Goal: Task Accomplishment & Management: Manage account settings

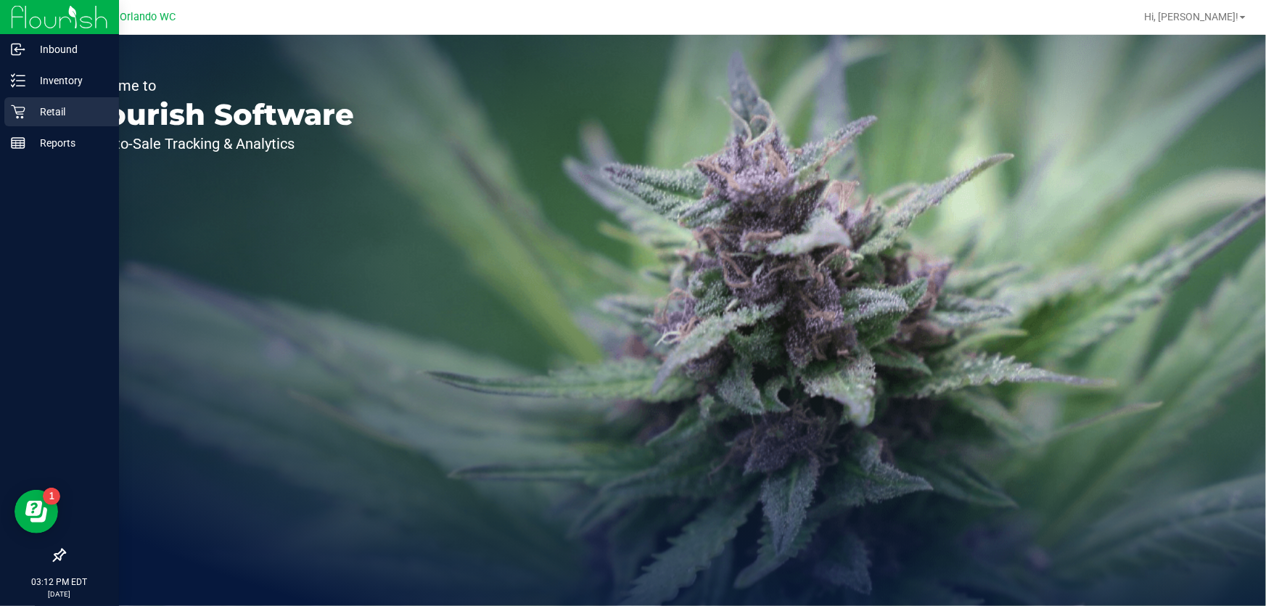
click at [43, 115] on p "Retail" at bounding box center [68, 111] width 87 height 17
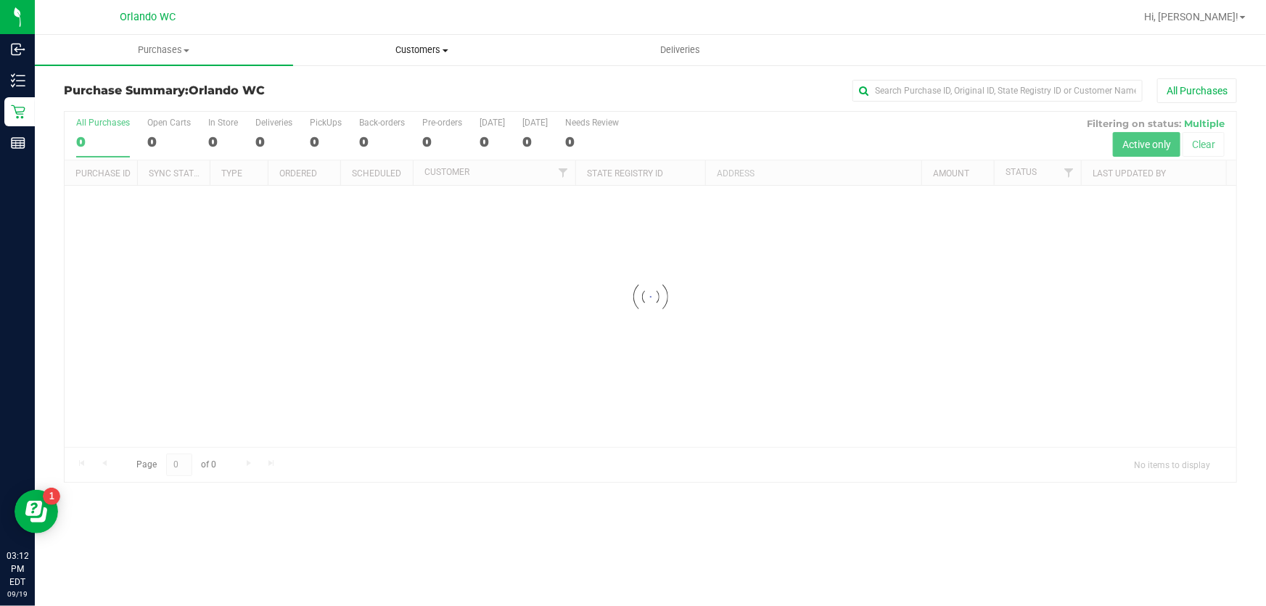
click at [409, 54] on span "Customers" at bounding box center [422, 50] width 257 height 13
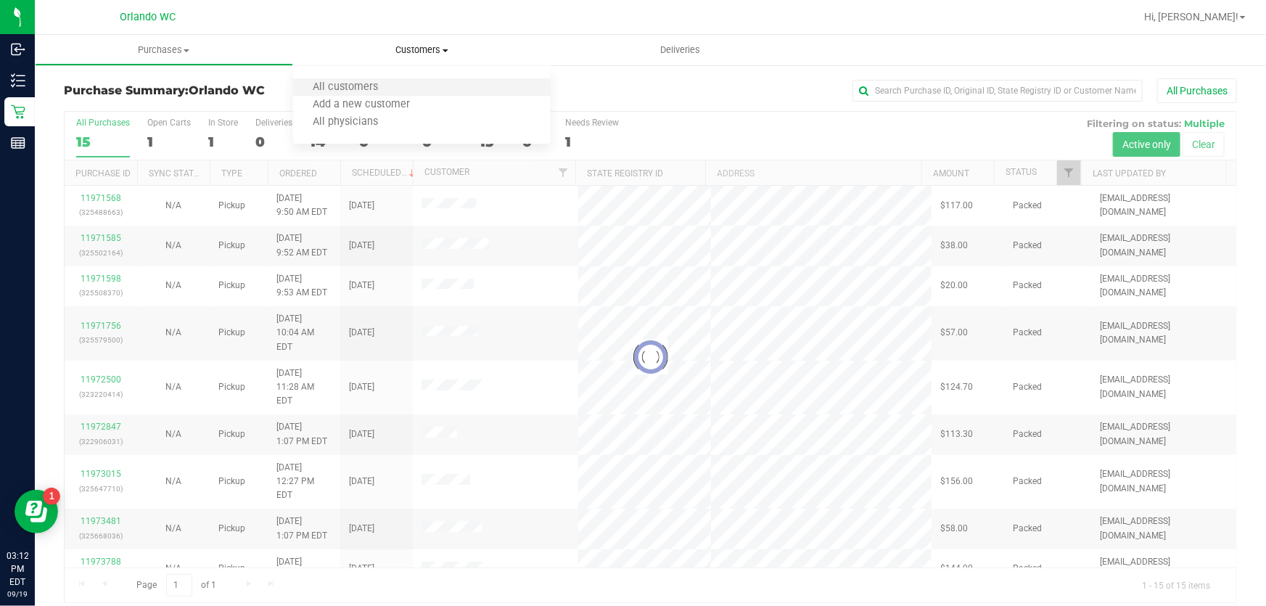
click at [414, 83] on li "All customers" at bounding box center [422, 87] width 258 height 17
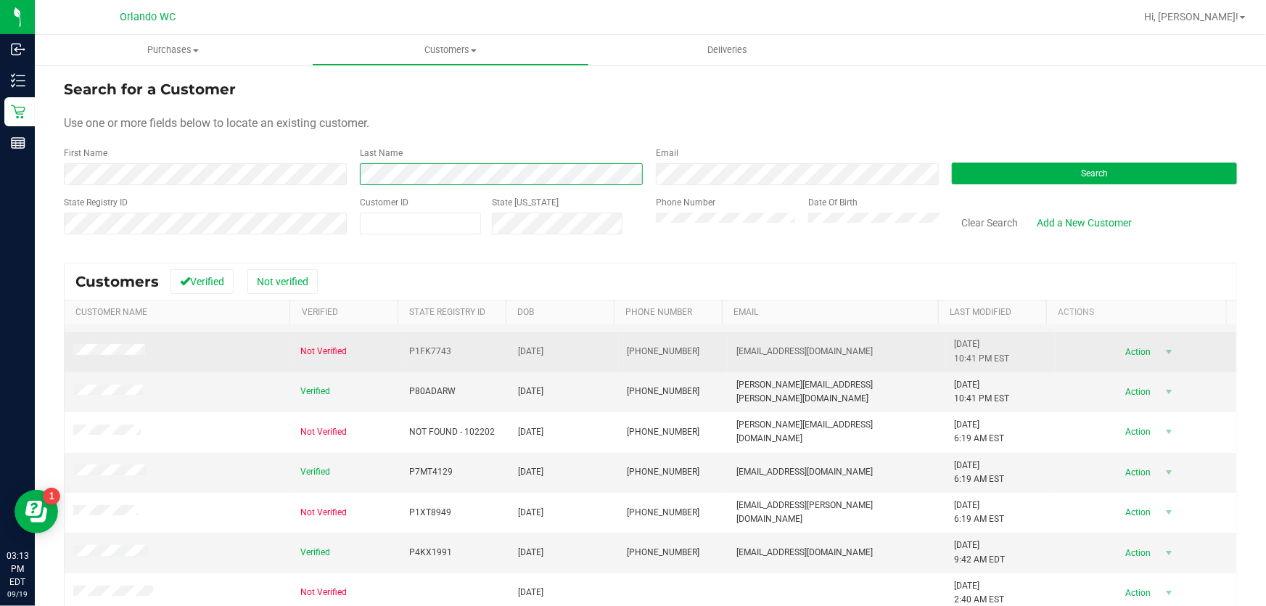
scroll to position [197, 0]
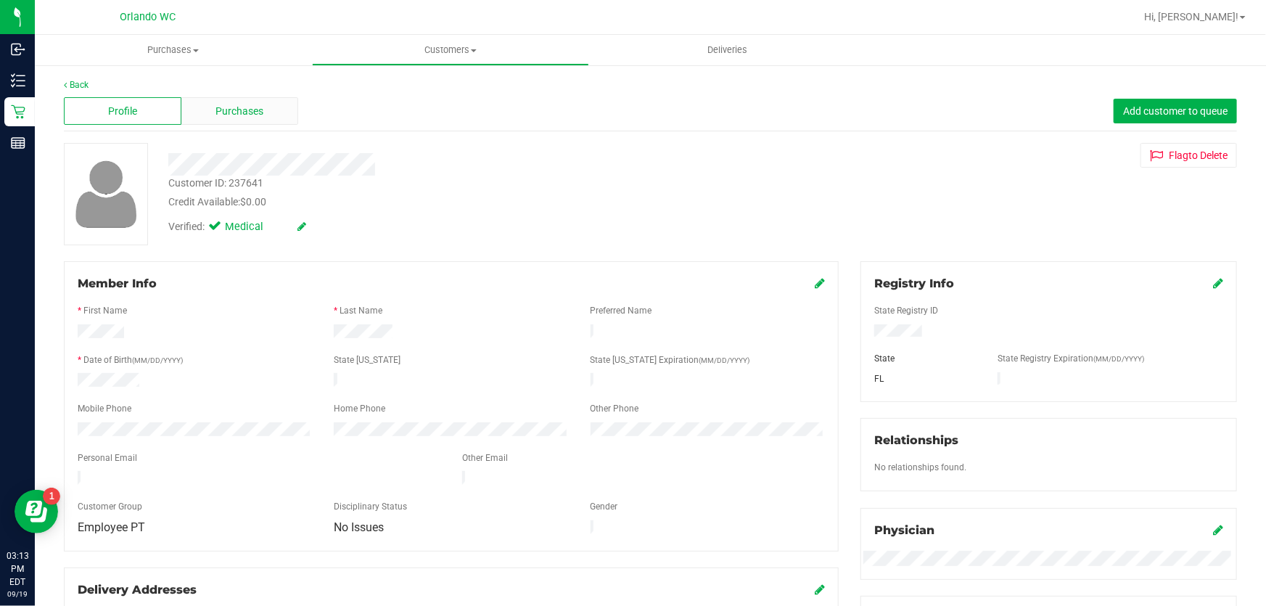
click at [263, 117] on div "Purchases" at bounding box center [240, 111] width 118 height 28
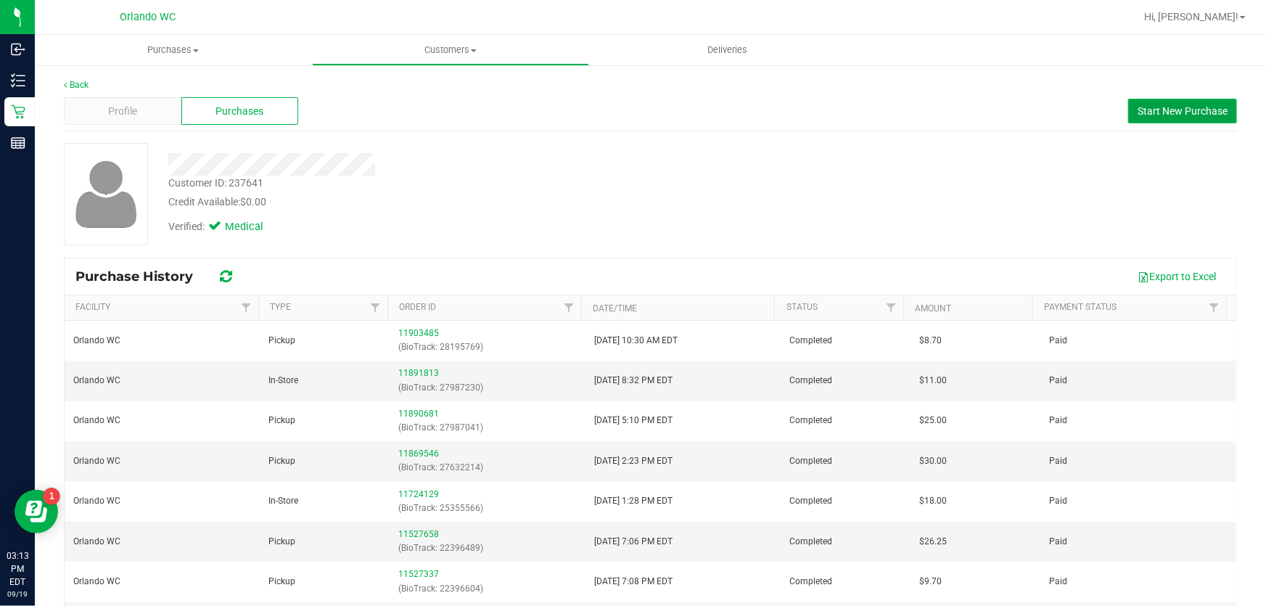
click at [1159, 106] on span "Start New Purchase" at bounding box center [1183, 111] width 90 height 12
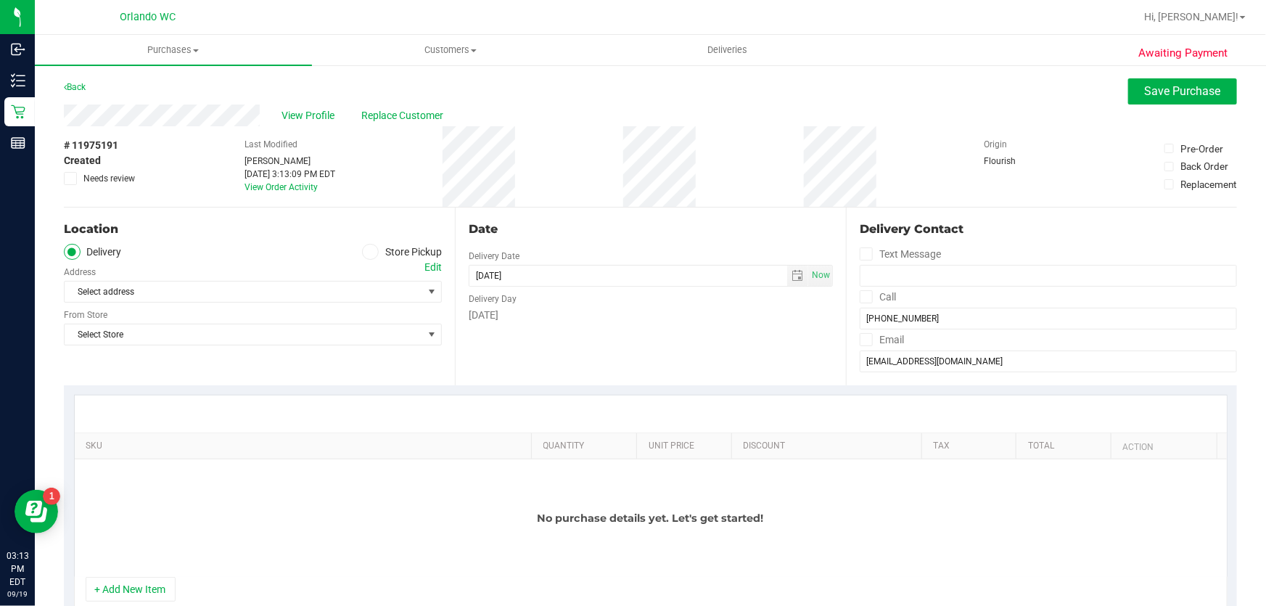
drag, startPoint x: 392, startPoint y: 249, endPoint x: 402, endPoint y: 255, distance: 12.1
click at [391, 250] on label "Store Pickup" at bounding box center [402, 252] width 80 height 17
click at [0, 0] on input "Store Pickup" at bounding box center [0, 0] width 0 height 0
click at [294, 301] on span "Select Store" at bounding box center [244, 292] width 358 height 20
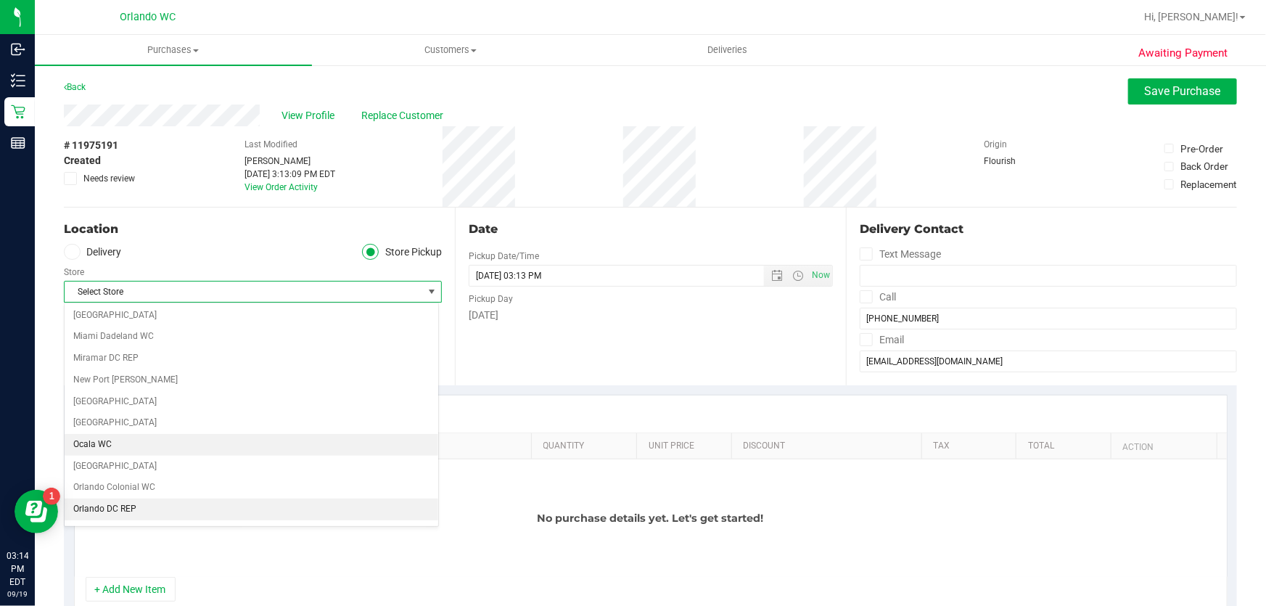
scroll to position [594, 0]
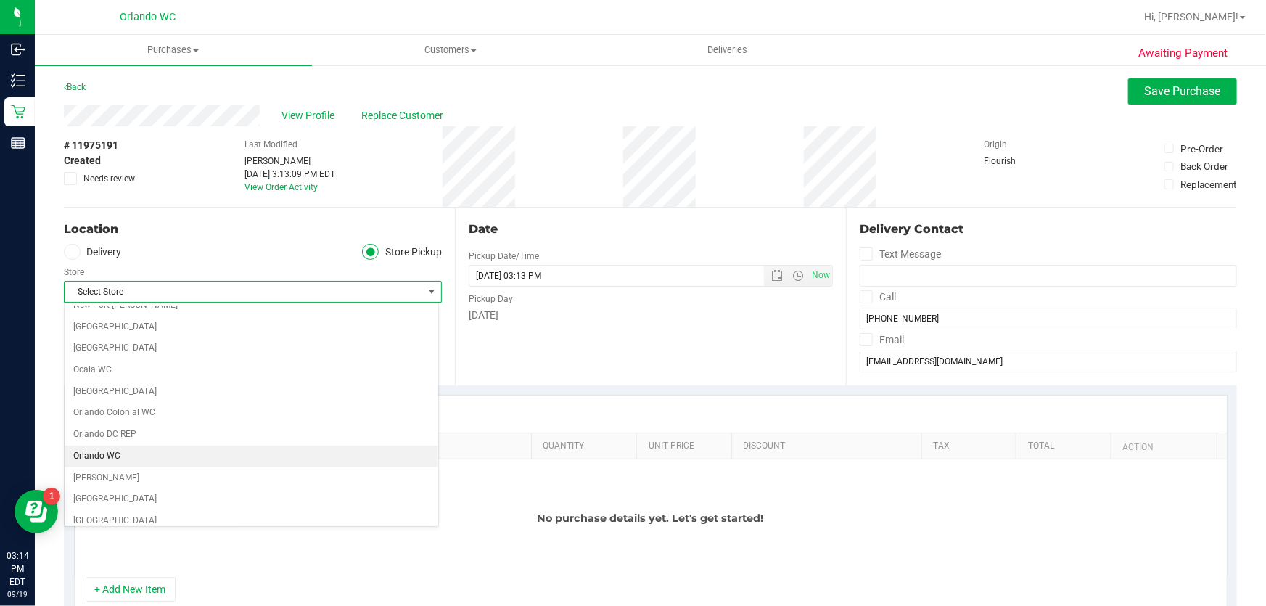
click at [243, 455] on li "Orlando WC" at bounding box center [252, 457] width 374 height 22
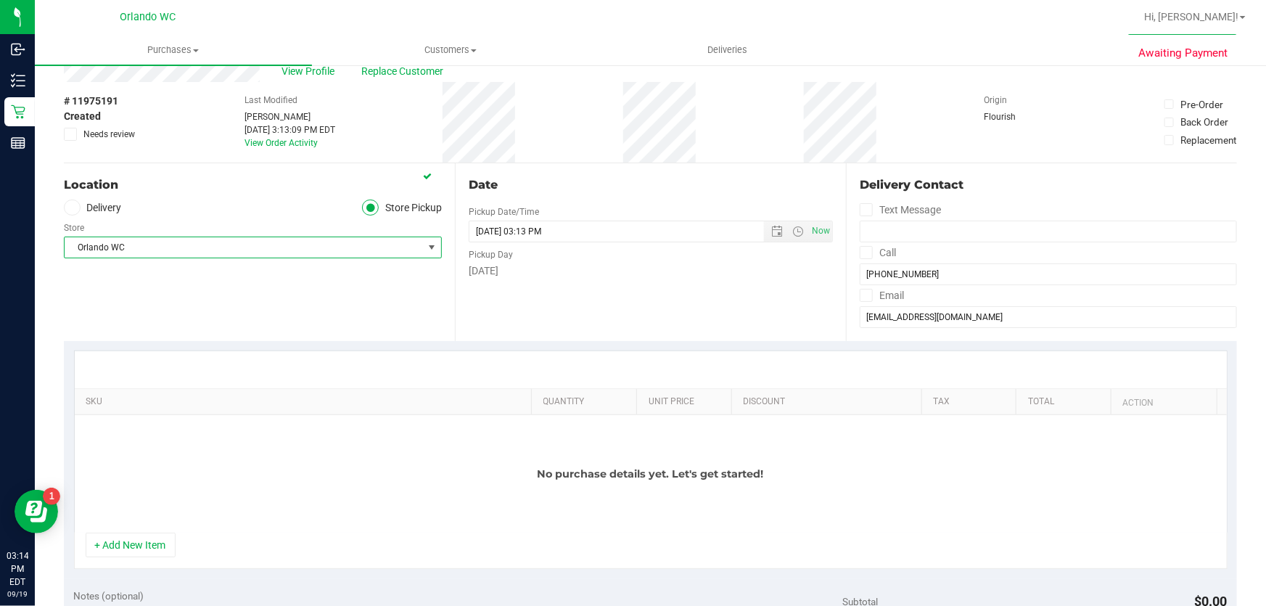
scroll to position [65, 0]
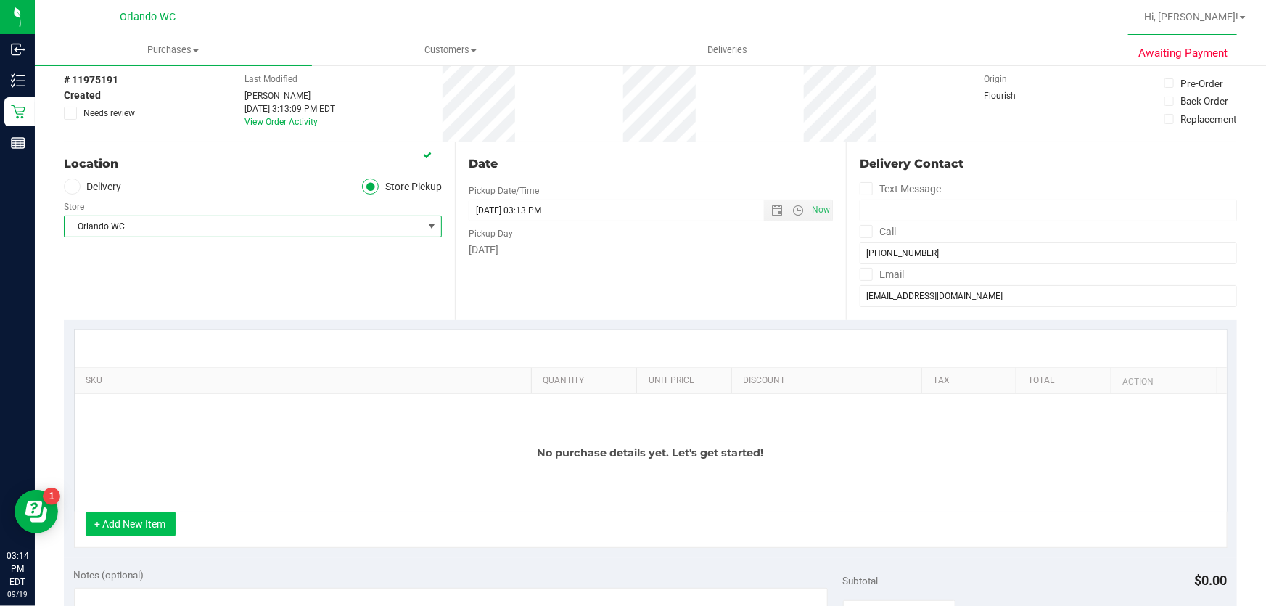
click at [167, 517] on button "+ Add New Item" at bounding box center [131, 524] width 90 height 25
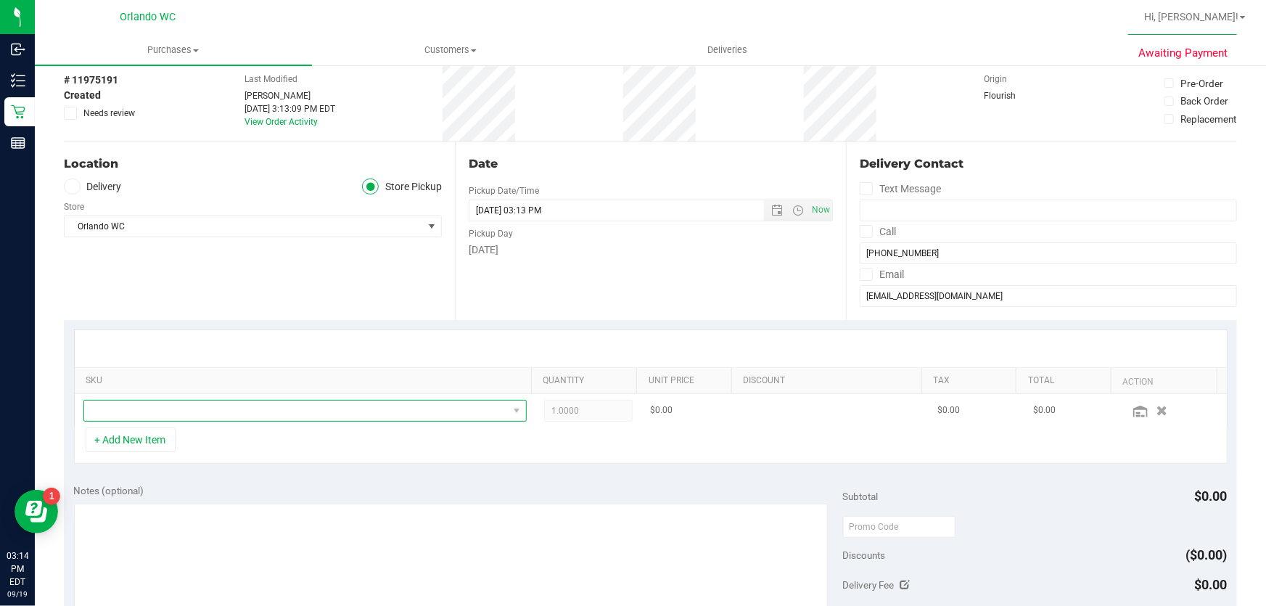
click at [211, 416] on span "NO DATA FOUND" at bounding box center [296, 411] width 424 height 20
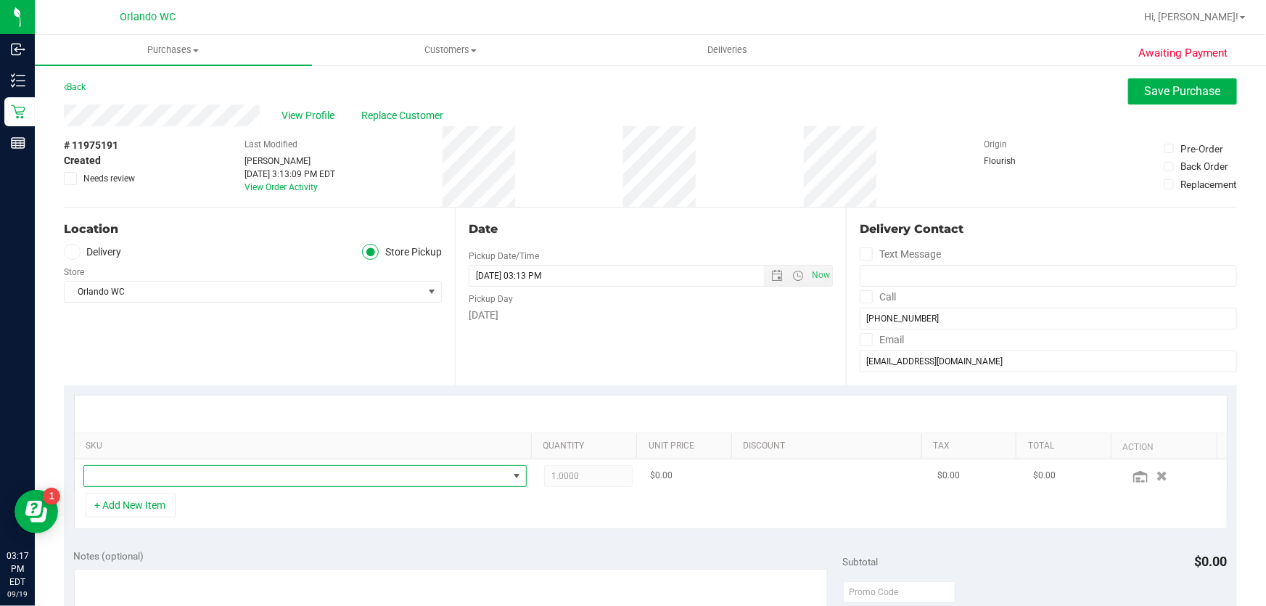
click at [311, 483] on span "NO DATA FOUND" at bounding box center [296, 476] width 424 height 20
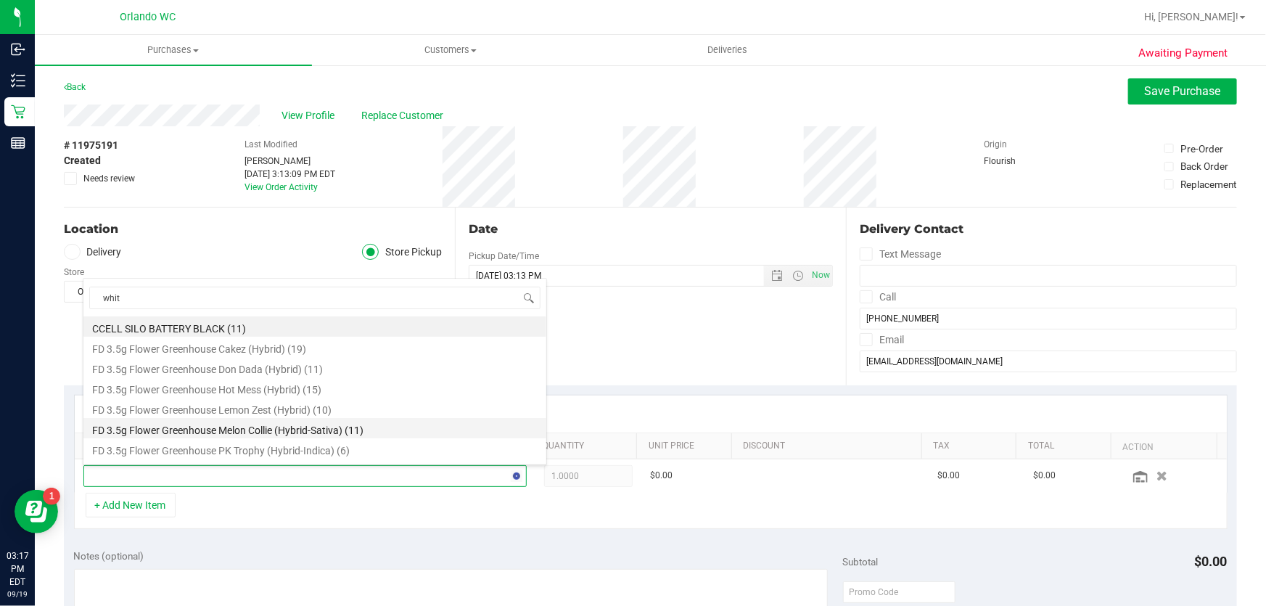
type input "white"
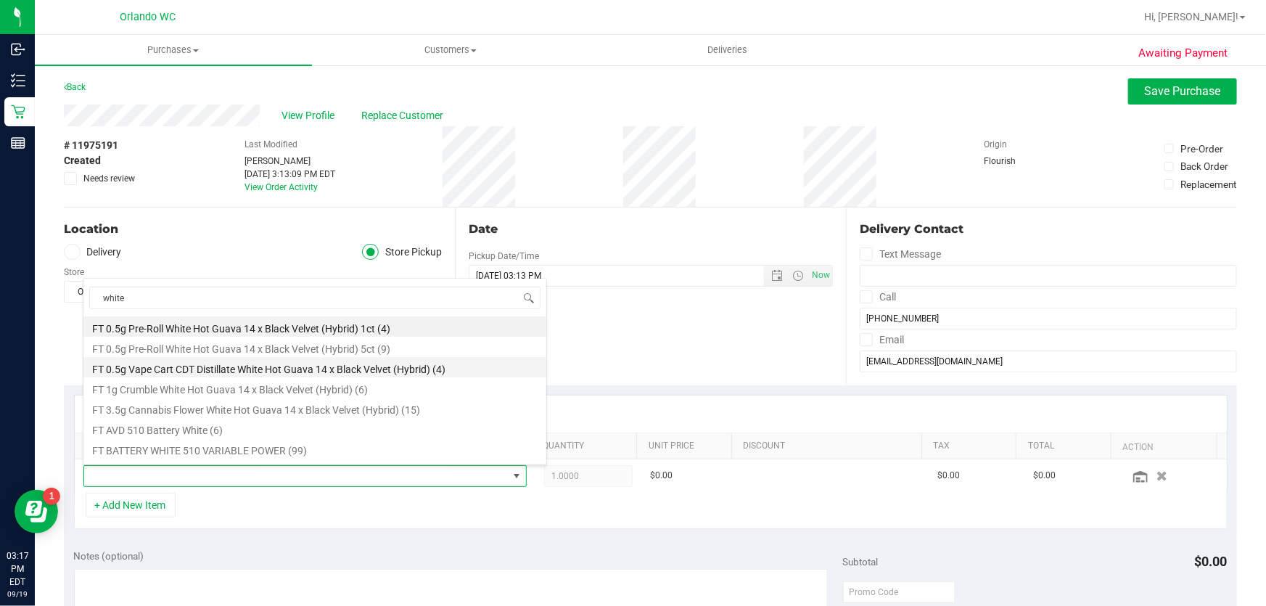
click at [419, 376] on li "FT 0.5g Vape Cart CDT Distillate White Hot Guava 14 x Black Velvet (Hybrid) (4)" at bounding box center [314, 367] width 463 height 20
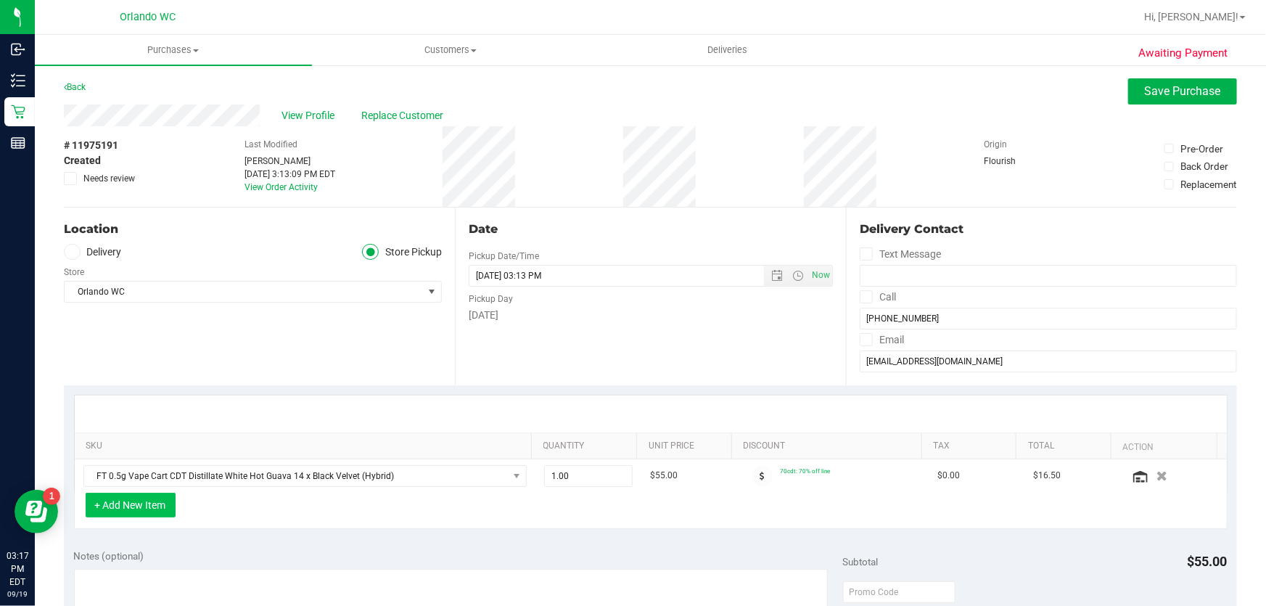
click at [123, 497] on button "+ Add New Item" at bounding box center [131, 505] width 90 height 25
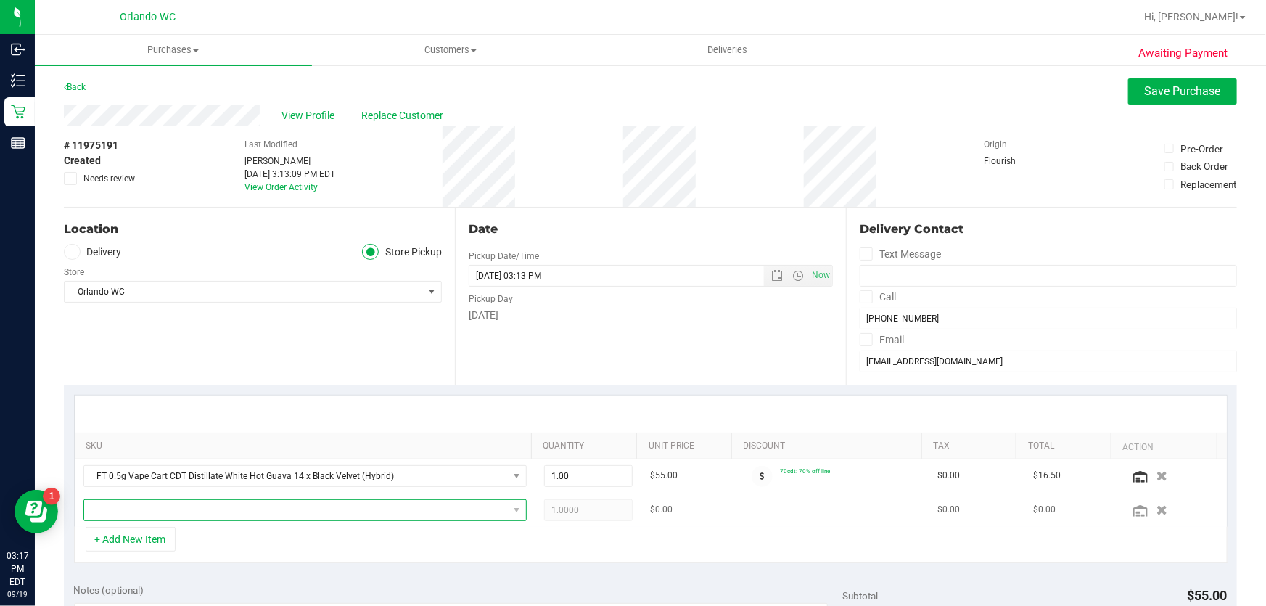
click at [142, 513] on span "NO DATA FOUND" at bounding box center [296, 510] width 424 height 20
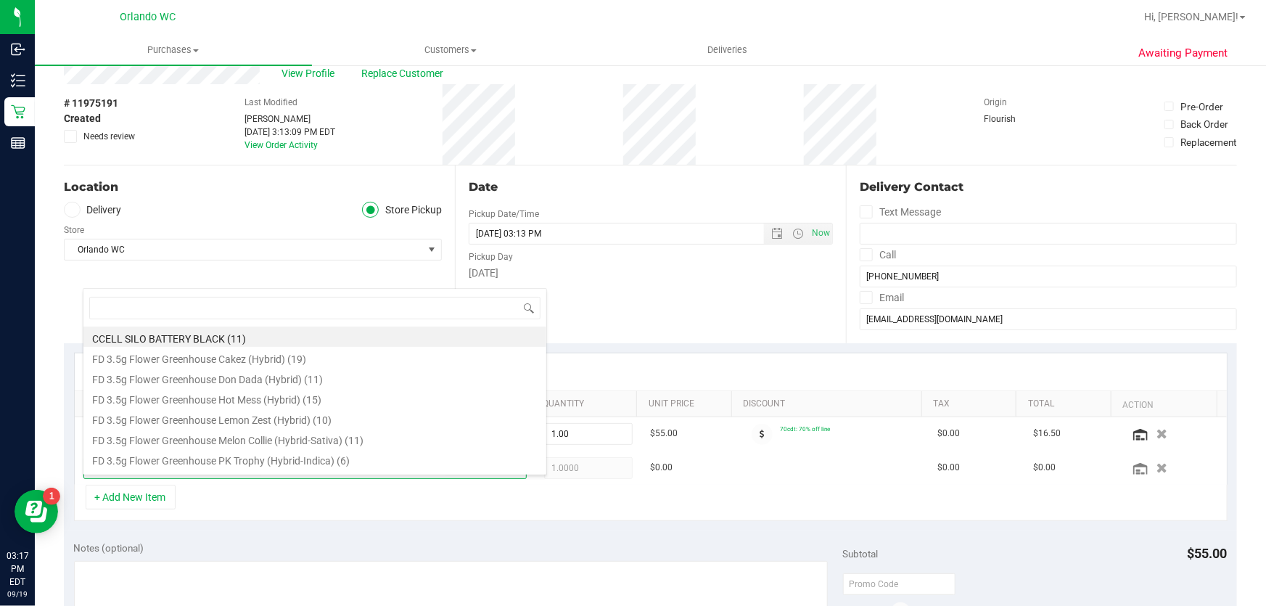
scroll to position [65, 0]
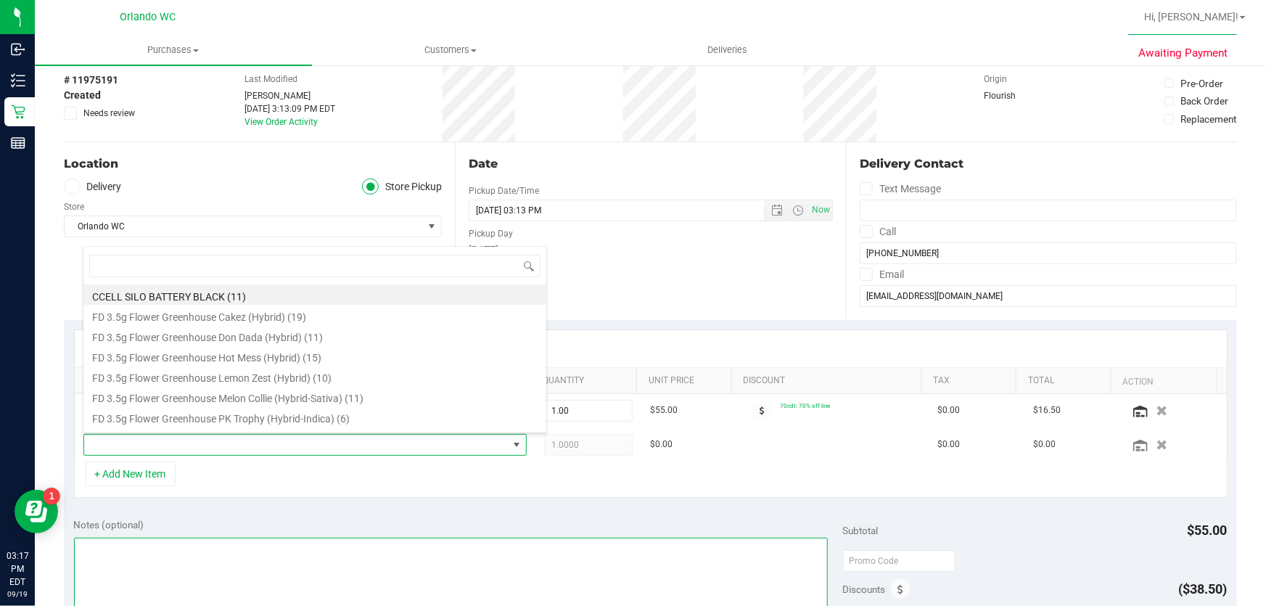
click at [295, 538] on textarea at bounding box center [451, 607] width 755 height 139
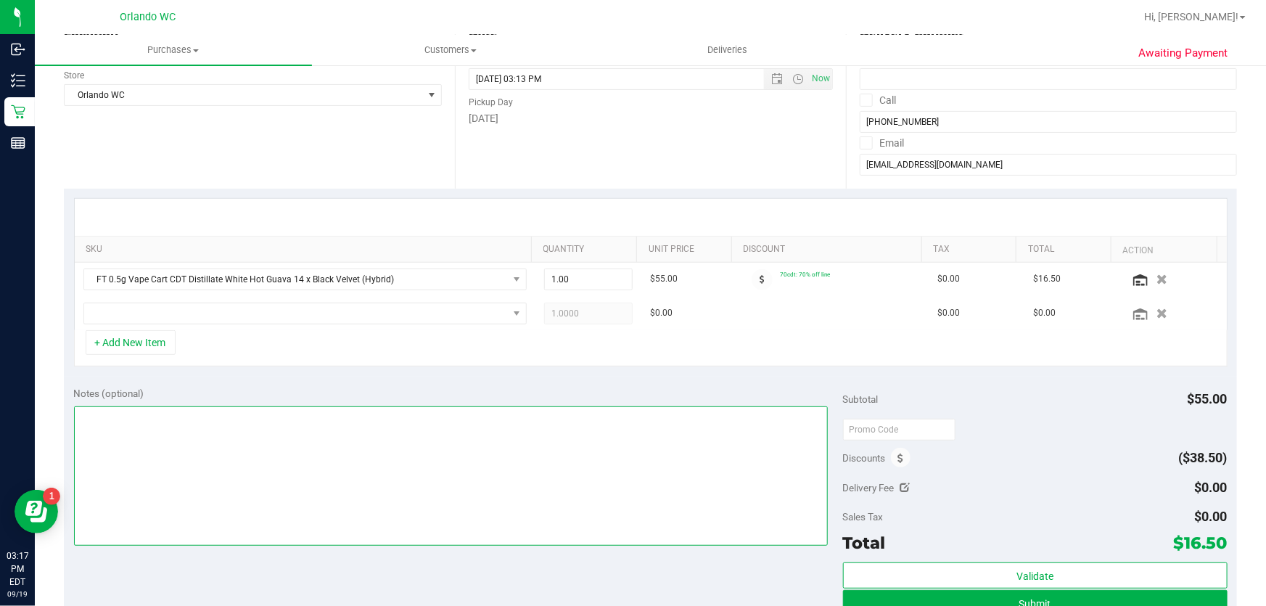
scroll to position [197, 0]
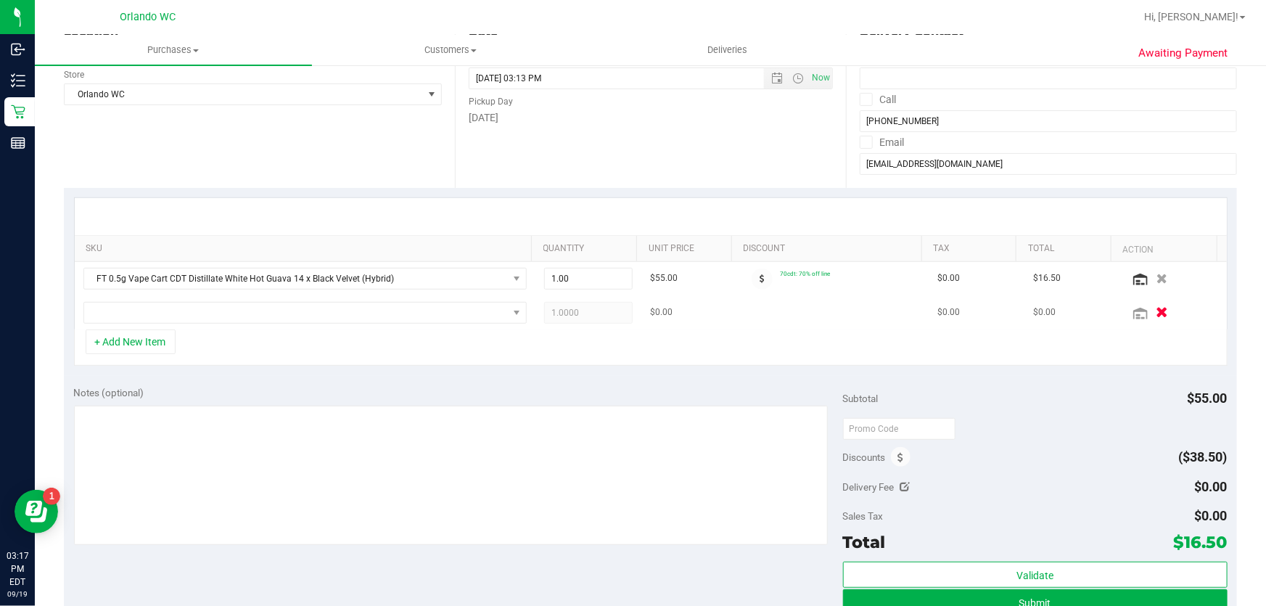
click at [1156, 315] on icon "button" at bounding box center [1162, 312] width 12 height 11
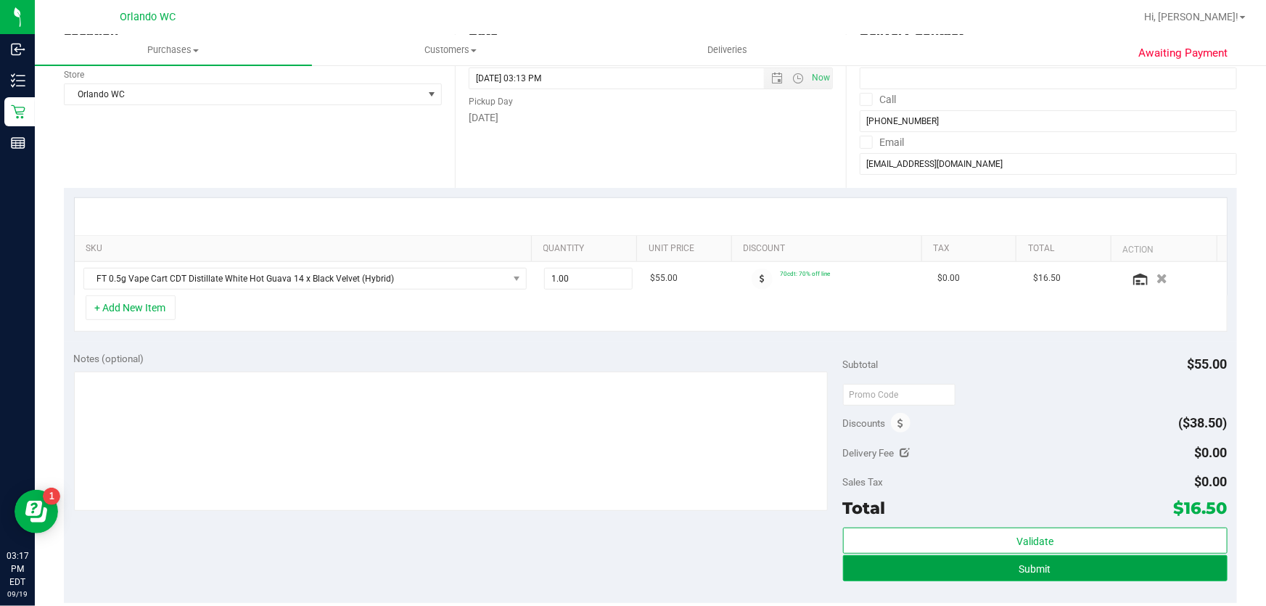
click at [1085, 566] on button "Submit" at bounding box center [1035, 568] width 385 height 26
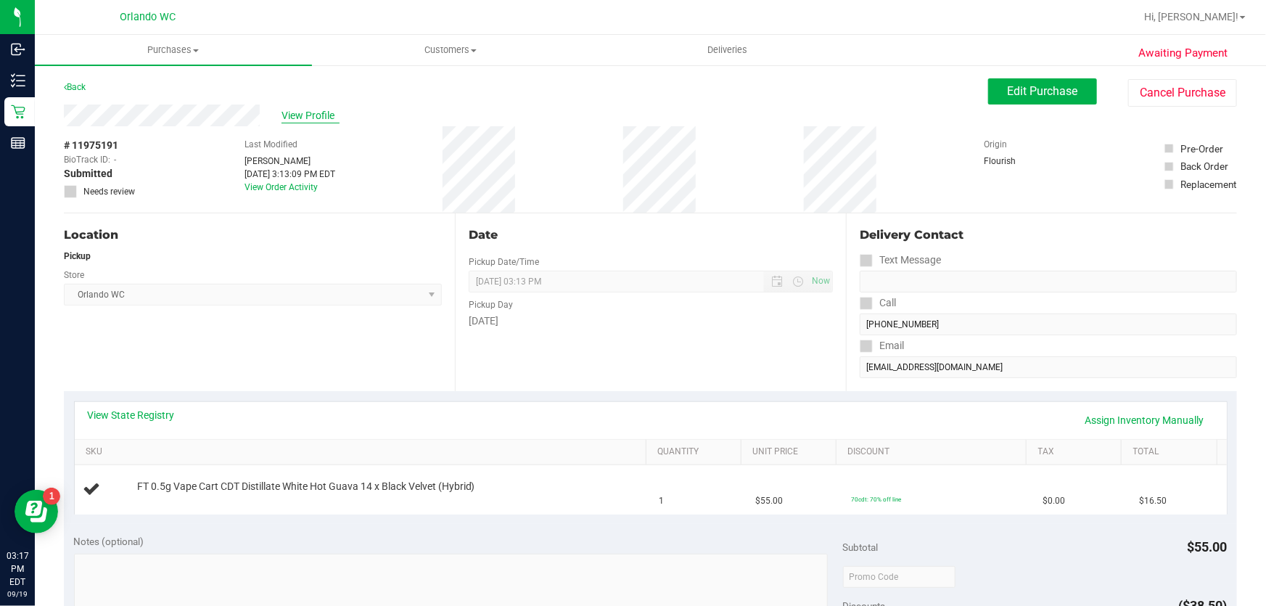
click at [313, 111] on span "View Profile" at bounding box center [311, 115] width 58 height 15
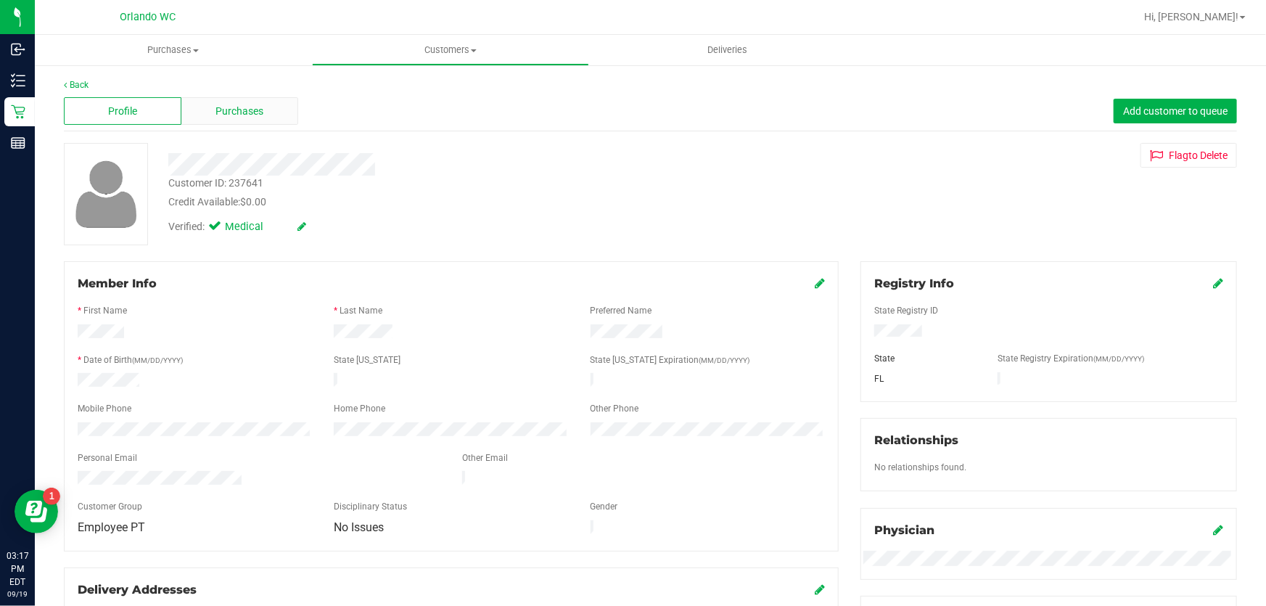
click at [284, 111] on div "Purchases" at bounding box center [240, 111] width 118 height 28
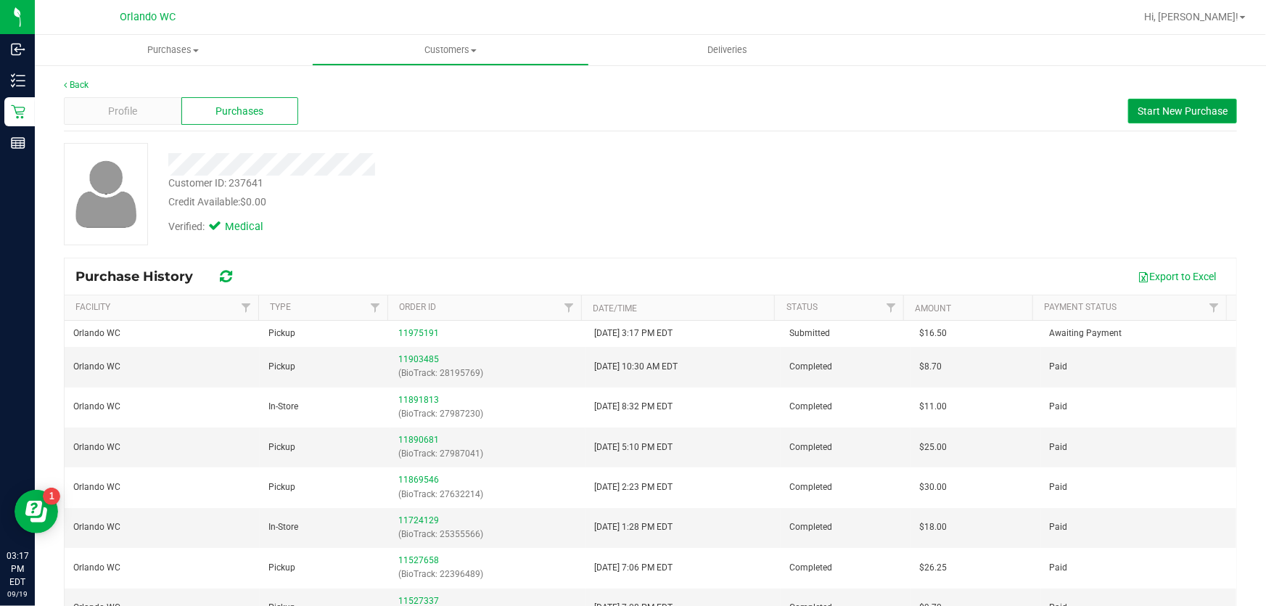
click at [1167, 108] on span "Start New Purchase" at bounding box center [1183, 111] width 90 height 12
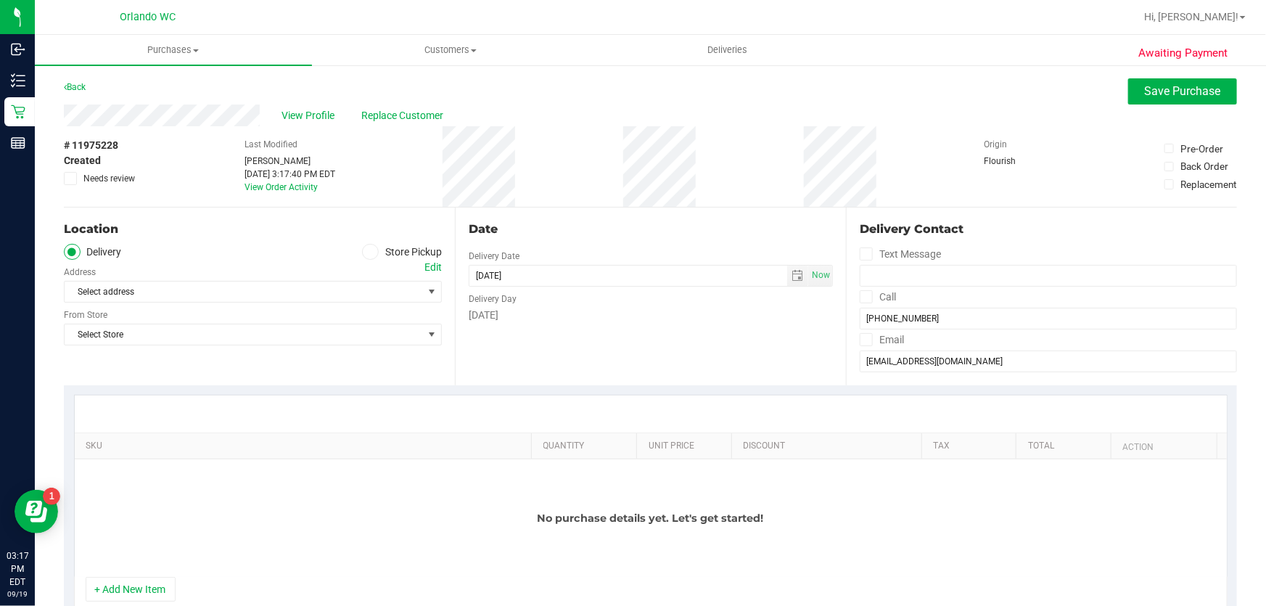
click at [377, 252] on label "Store Pickup" at bounding box center [402, 252] width 80 height 17
click at [0, 0] on input "Store Pickup" at bounding box center [0, 0] width 0 height 0
click at [211, 292] on span "Select Store" at bounding box center [244, 292] width 358 height 20
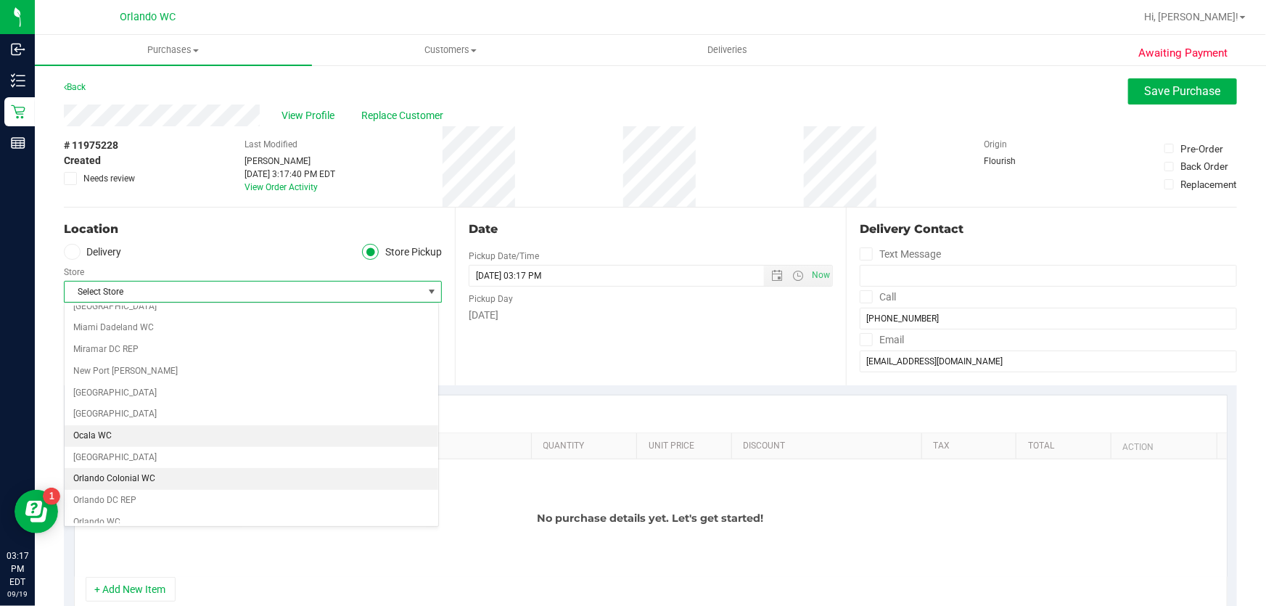
scroll to position [594, 0]
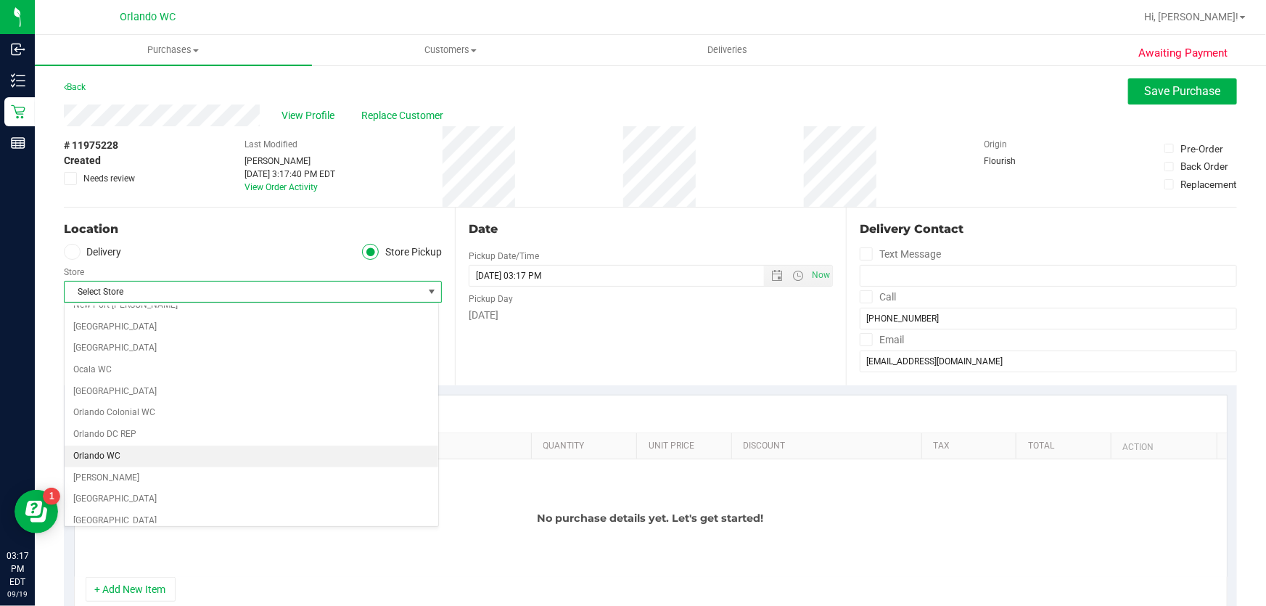
click at [175, 448] on li "Orlando WC" at bounding box center [252, 457] width 374 height 22
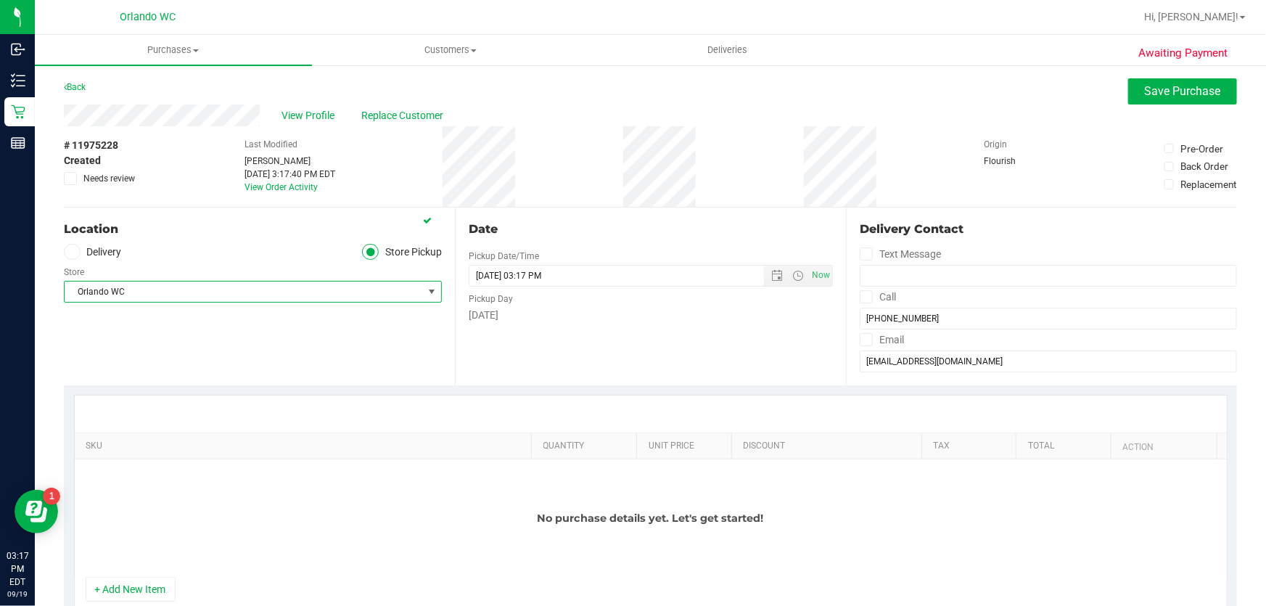
scroll to position [131, 0]
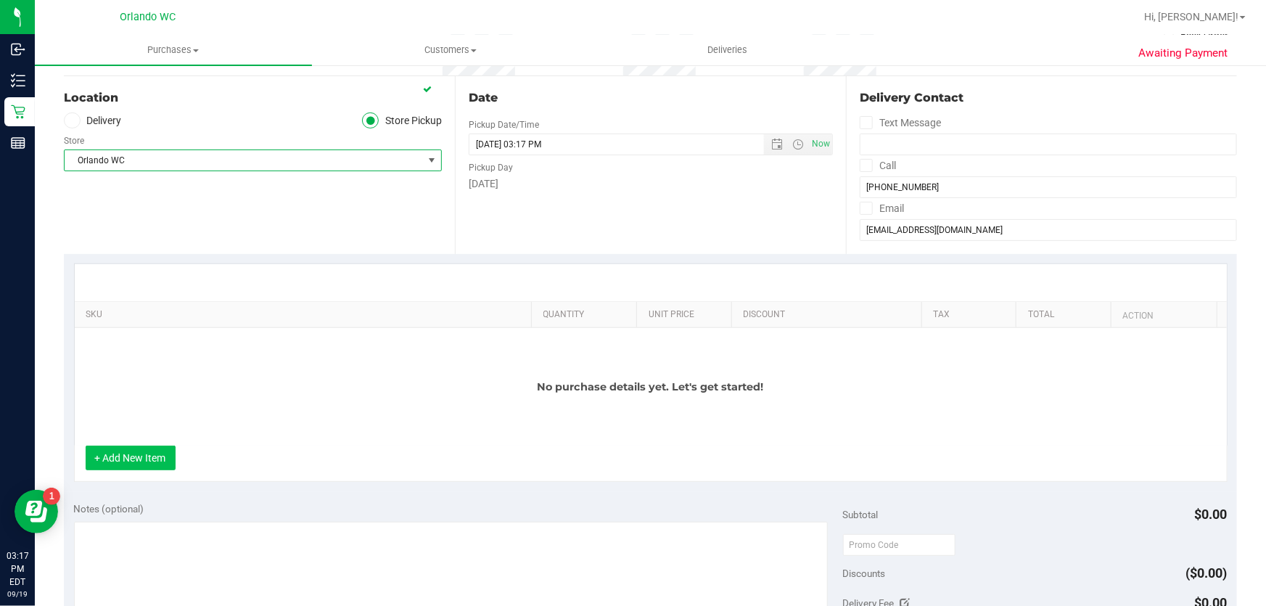
click at [157, 461] on button "+ Add New Item" at bounding box center [131, 458] width 90 height 25
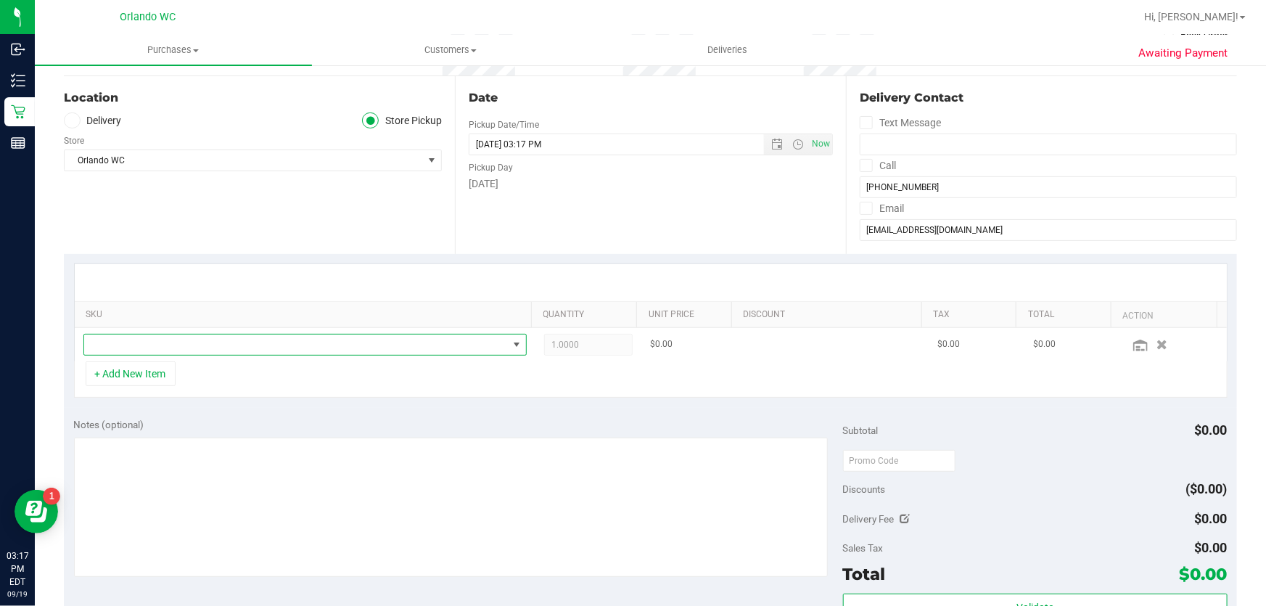
click at [184, 350] on span "NO DATA FOUND" at bounding box center [296, 344] width 424 height 20
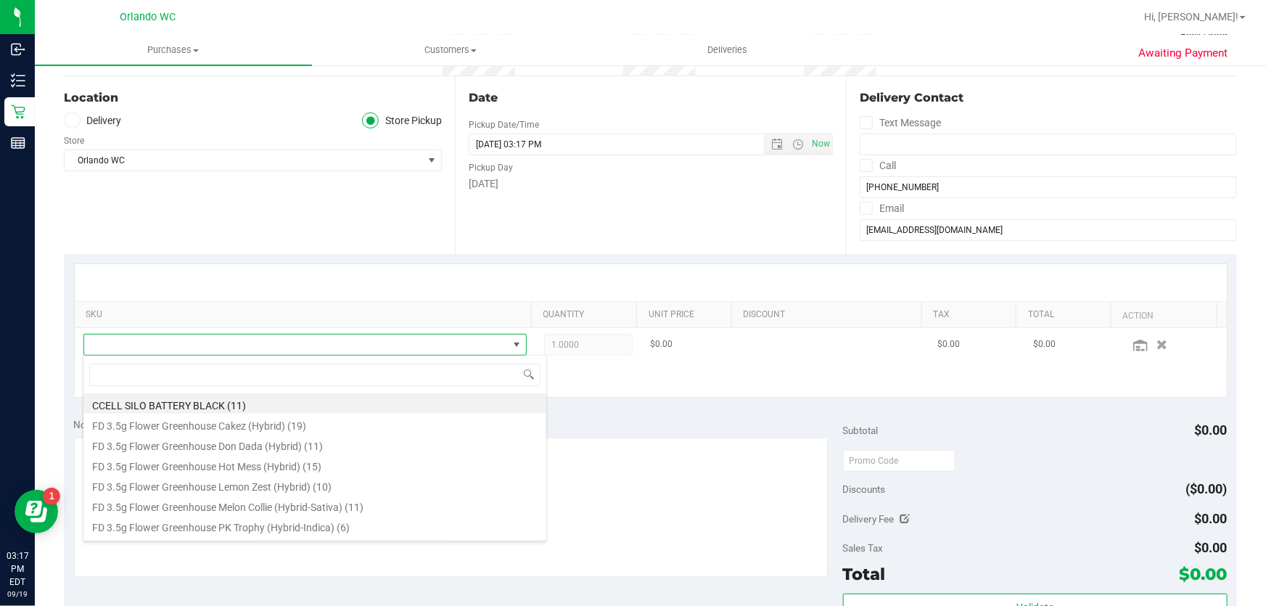
scroll to position [22, 431]
type input "ground"
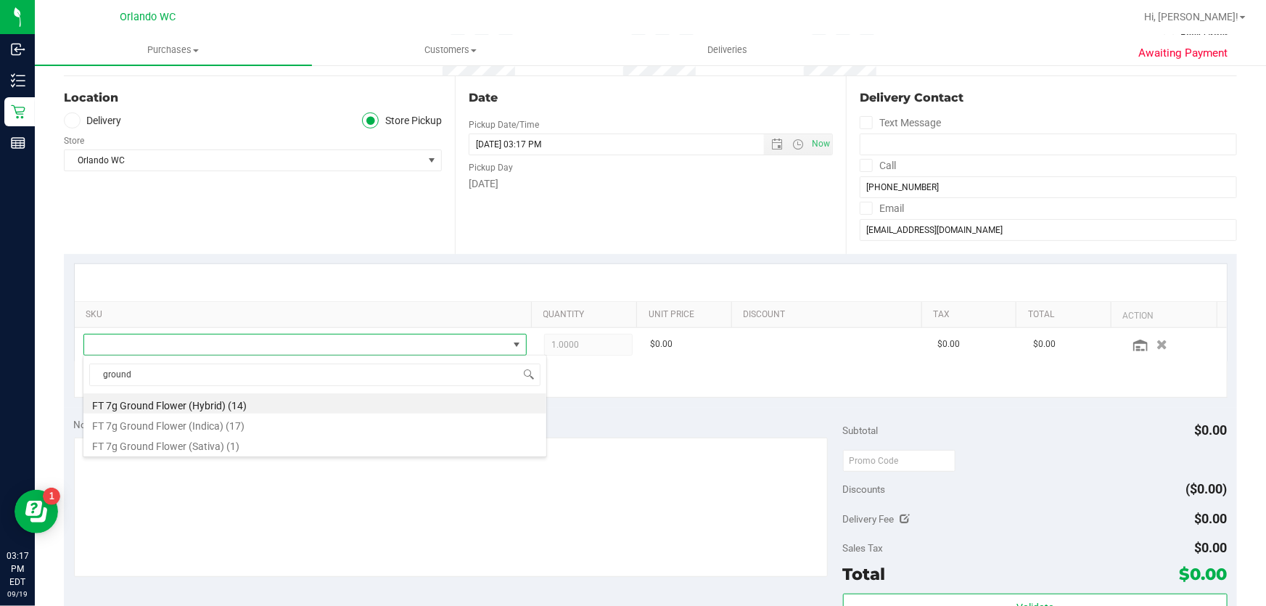
click at [279, 408] on li "FT 7g Ground Flower (Hybrid) (14)" at bounding box center [314, 403] width 463 height 20
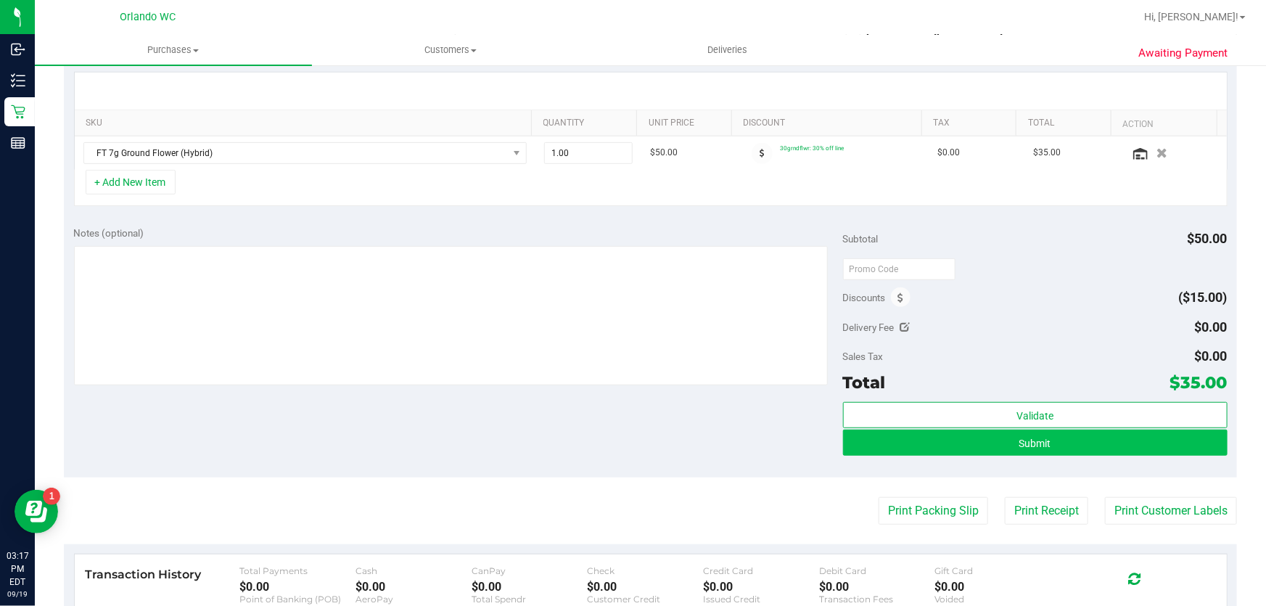
scroll to position [329, 0]
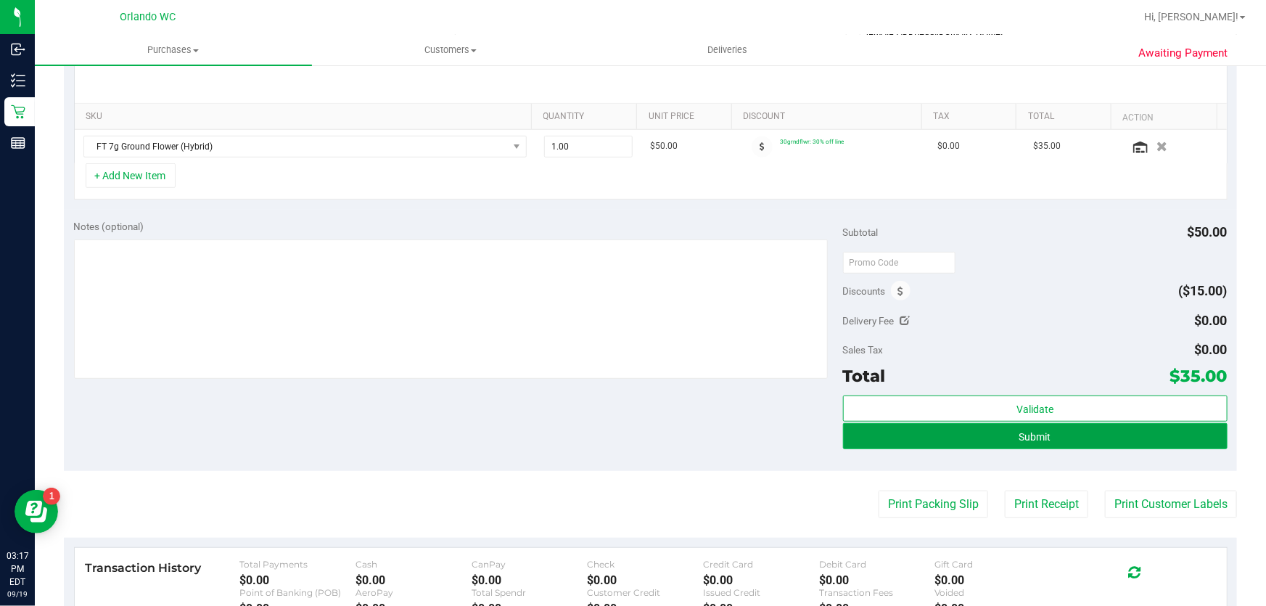
click at [952, 444] on button "Submit" at bounding box center [1035, 436] width 385 height 26
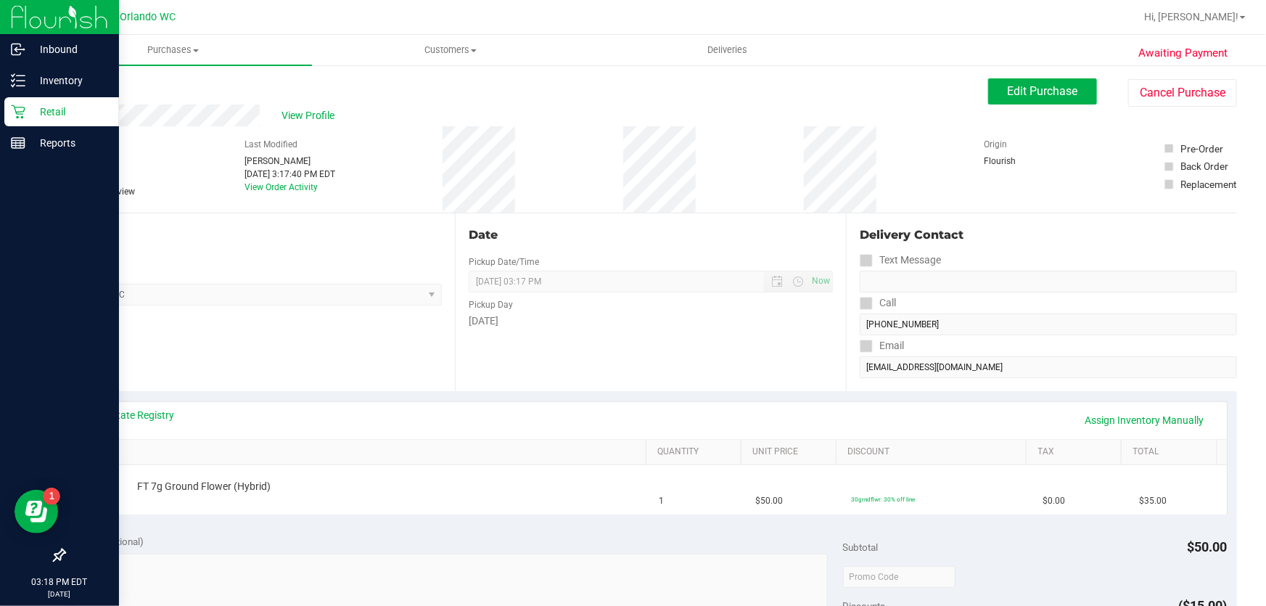
click at [16, 107] on icon at bounding box center [18, 112] width 14 height 14
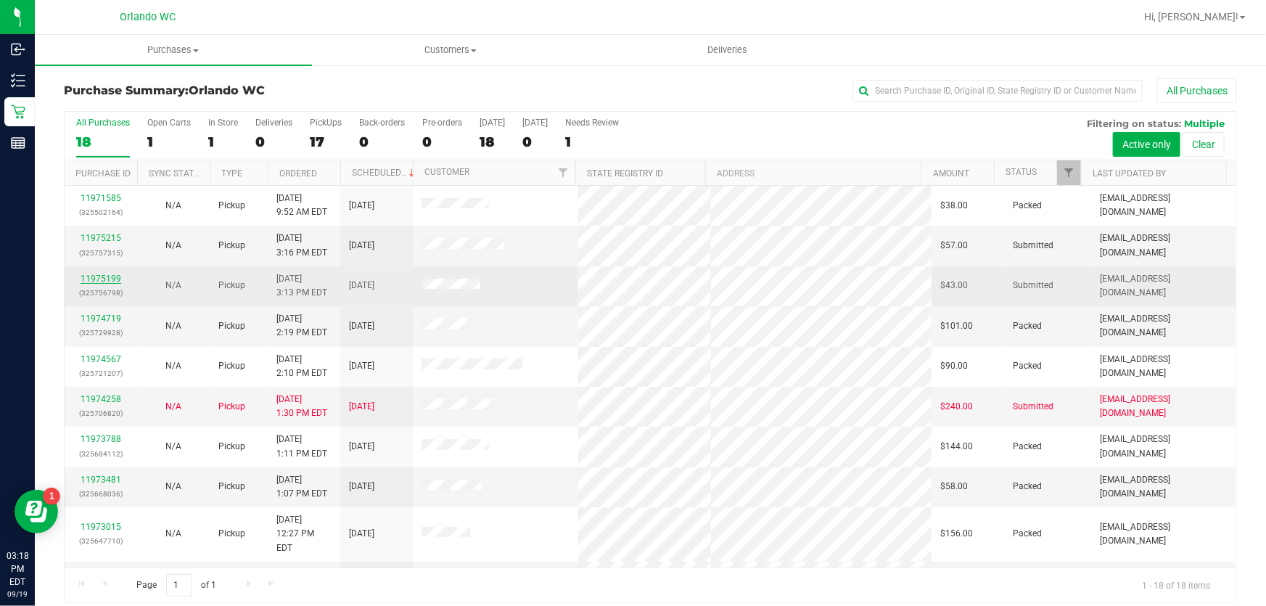
click at [97, 280] on link "11975199" at bounding box center [101, 279] width 41 height 10
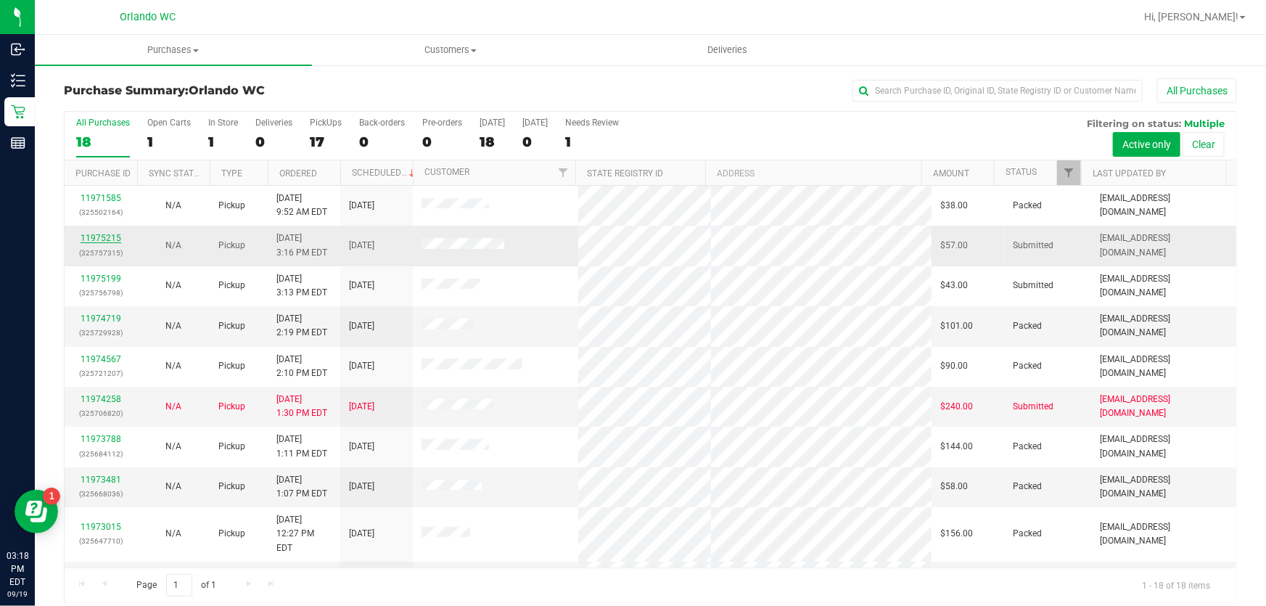
click at [104, 236] on link "11975215" at bounding box center [101, 238] width 41 height 10
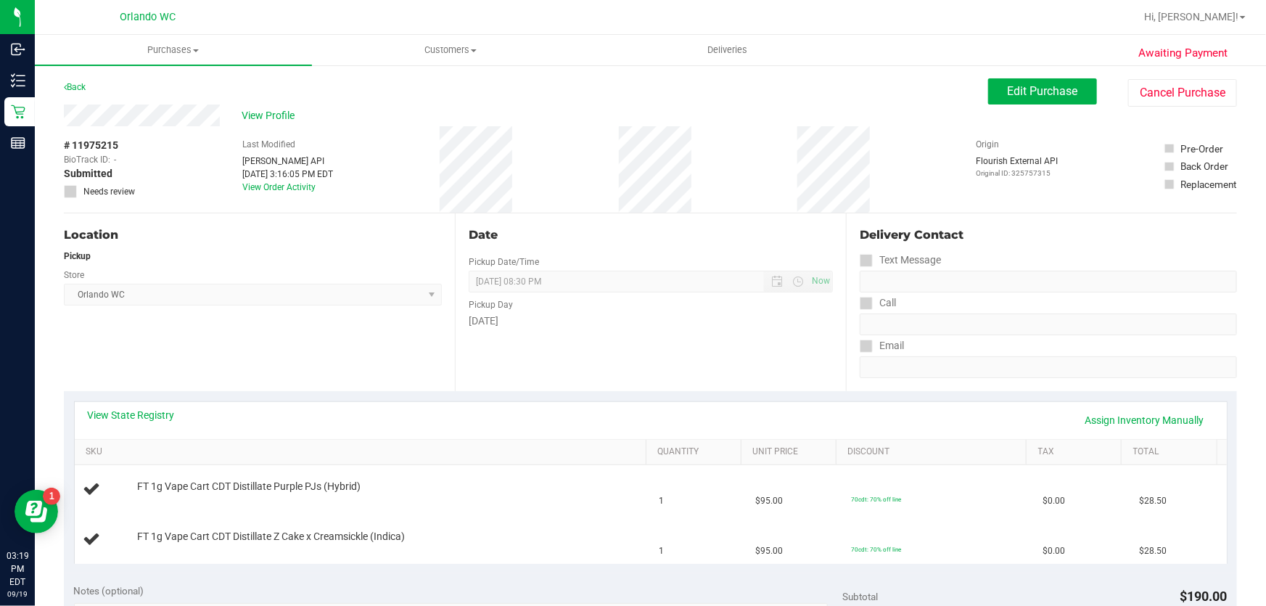
drag, startPoint x: 419, startPoint y: 365, endPoint x: 403, endPoint y: 345, distance: 25.7
click at [403, 345] on div "Location Pickup Store [GEOGRAPHIC_DATA] WC Select Store [PERSON_NAME][GEOGRAPHI…" at bounding box center [259, 302] width 391 height 178
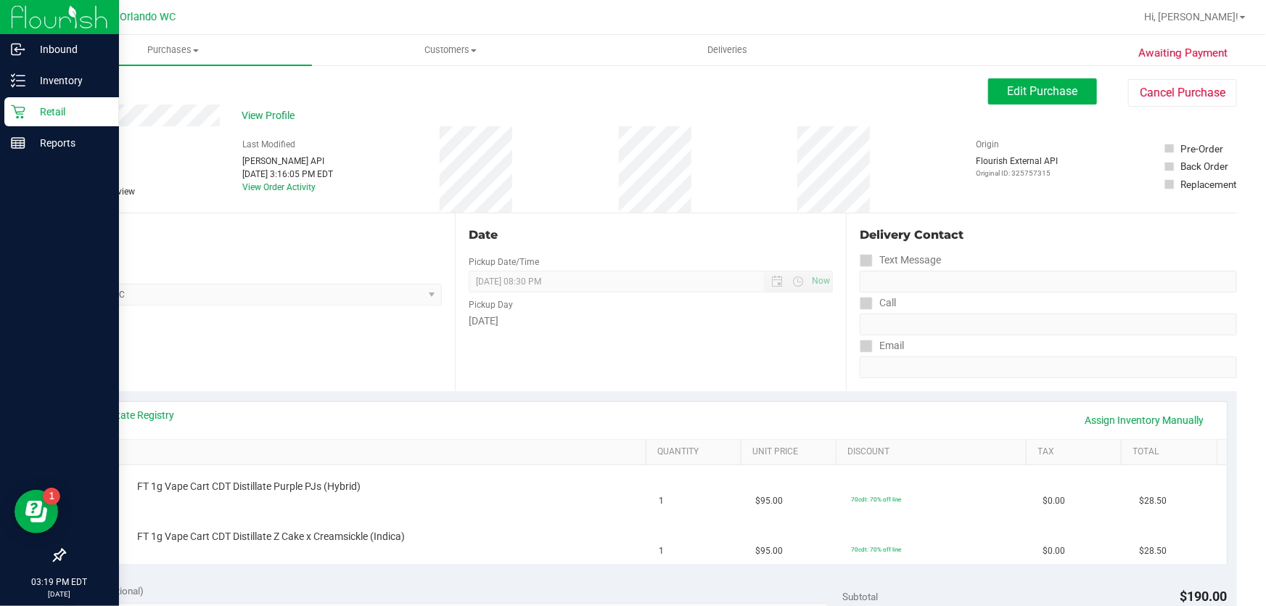
click at [22, 108] on icon at bounding box center [18, 111] width 15 height 15
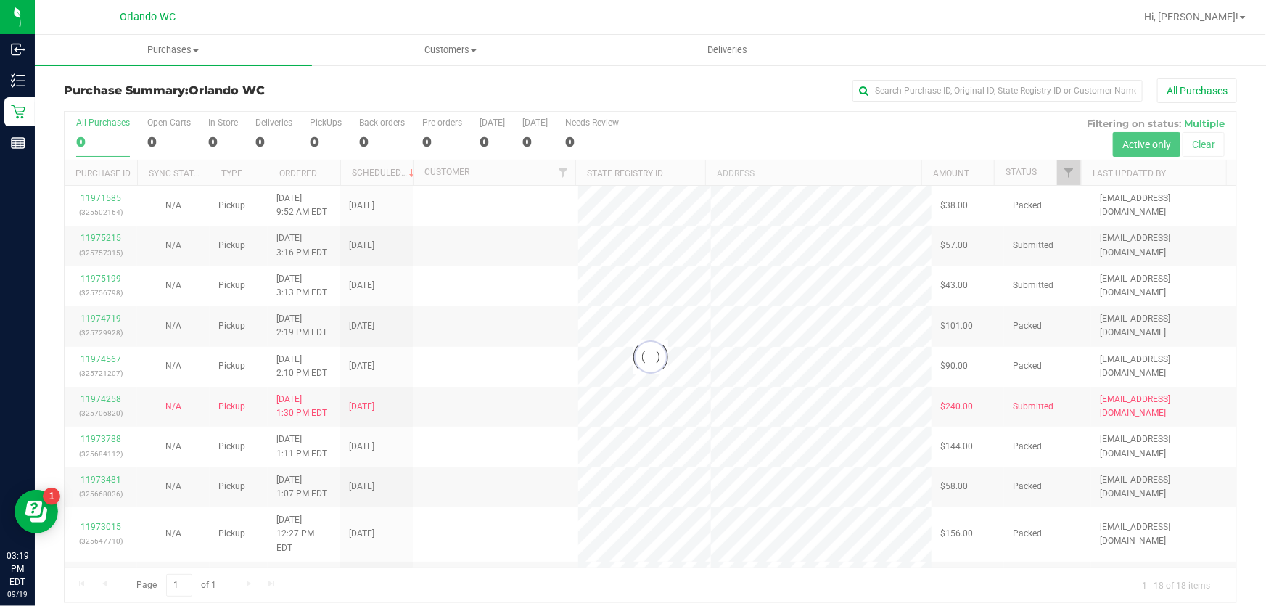
click at [710, 283] on div at bounding box center [651, 357] width 1172 height 490
click at [1227, 11] on span "Hi, [PERSON_NAME]!" at bounding box center [1191, 17] width 94 height 12
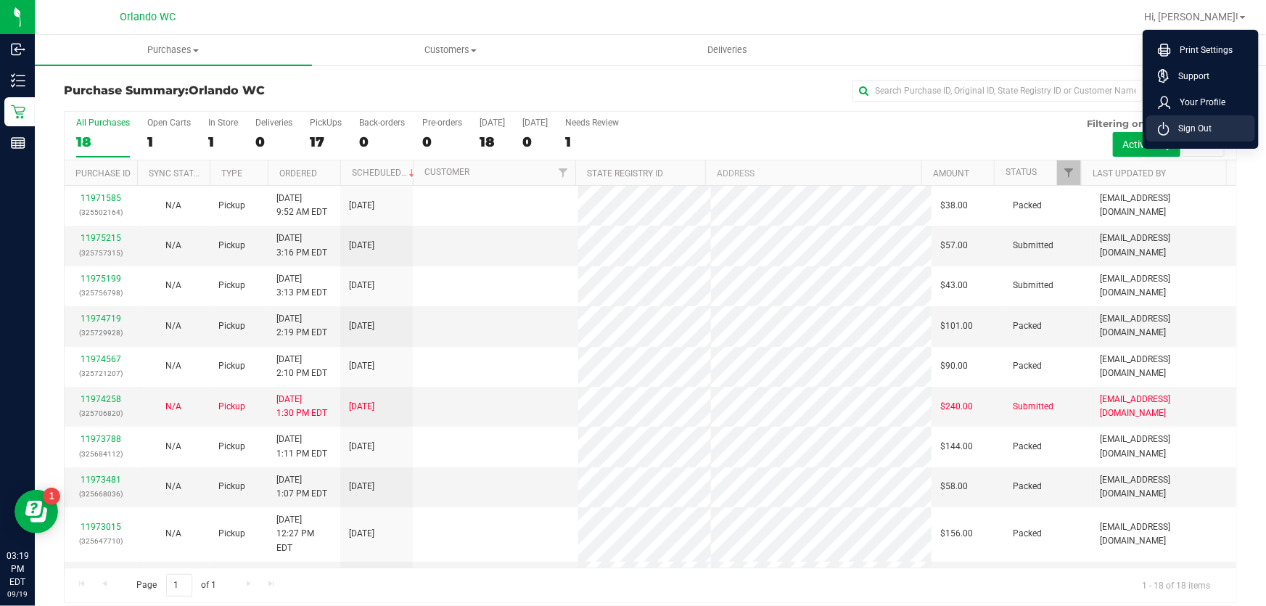
click at [1183, 126] on span "Sign Out" at bounding box center [1191, 128] width 42 height 15
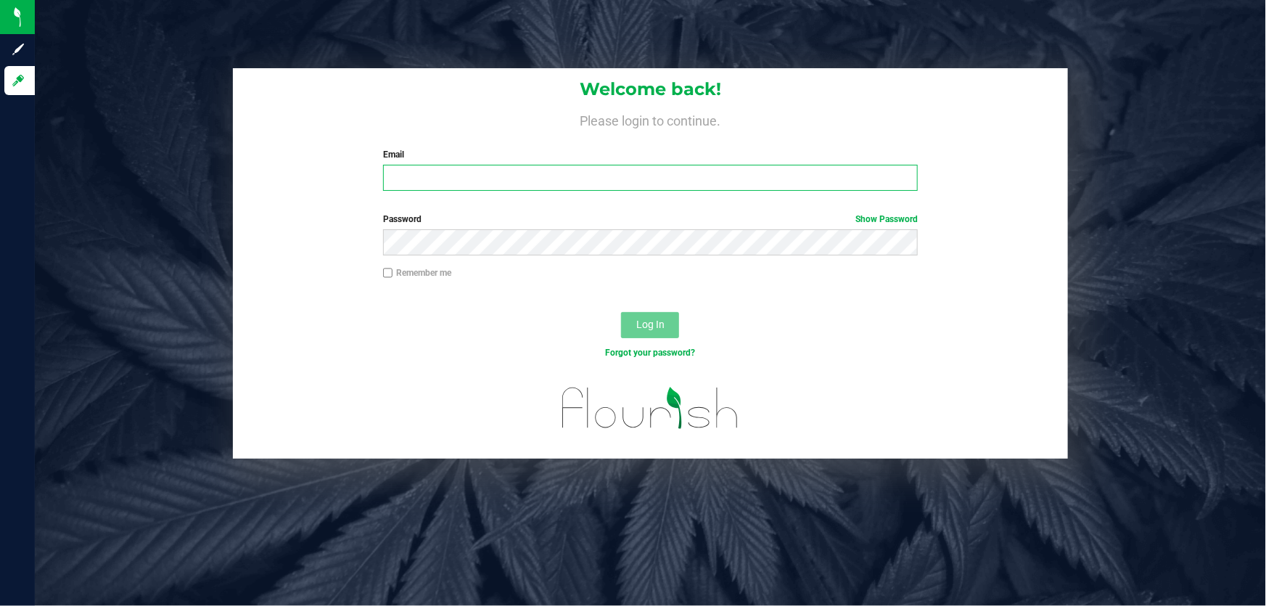
click at [648, 186] on input "Email" at bounding box center [650, 178] width 535 height 26
type input "[EMAIL_ADDRESS][DOMAIN_NAME]"
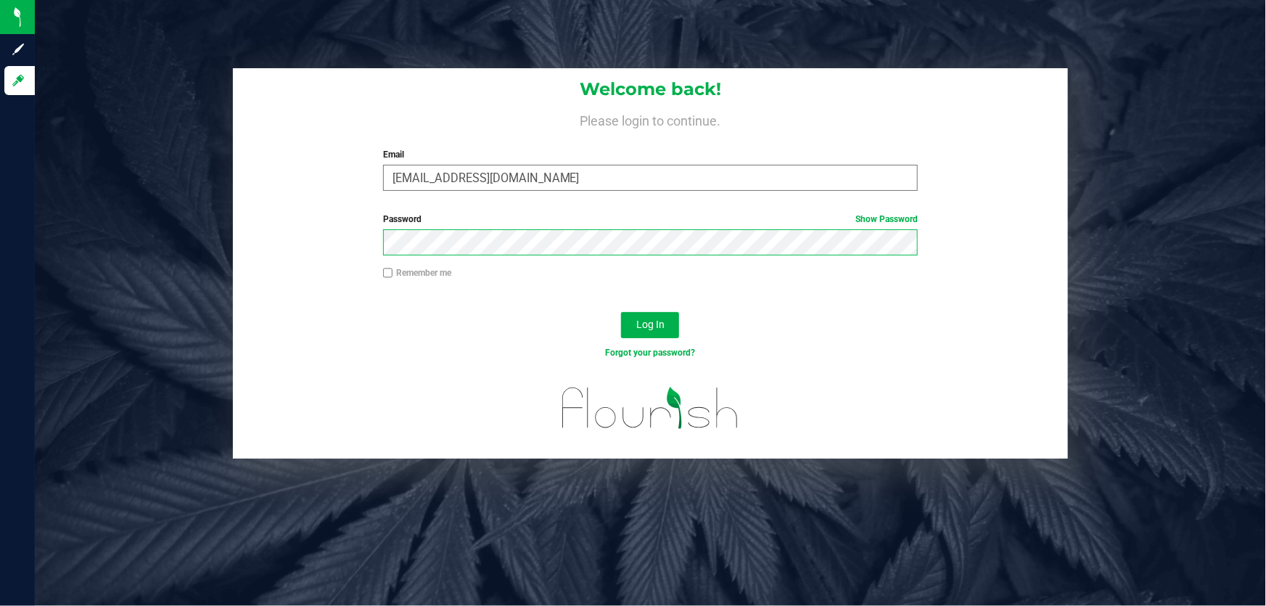
click at [621, 312] on button "Log In" at bounding box center [650, 325] width 58 height 26
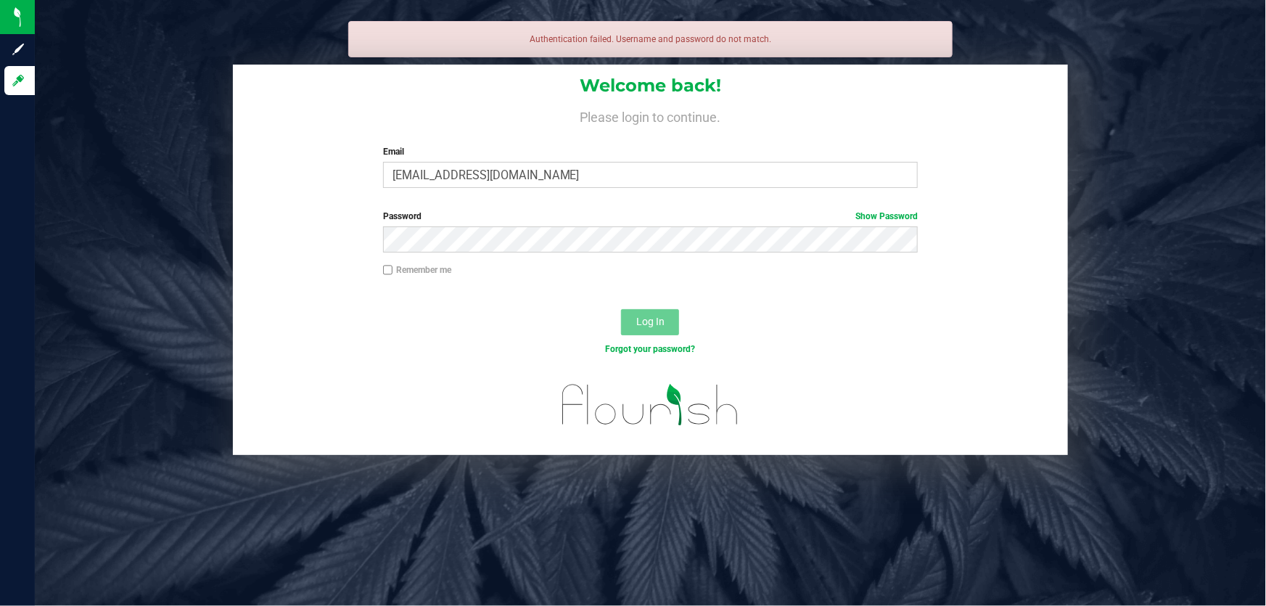
click at [266, 216] on div "Password Show Password" at bounding box center [650, 237] width 835 height 54
click at [621, 309] on button "Log In" at bounding box center [650, 322] width 58 height 26
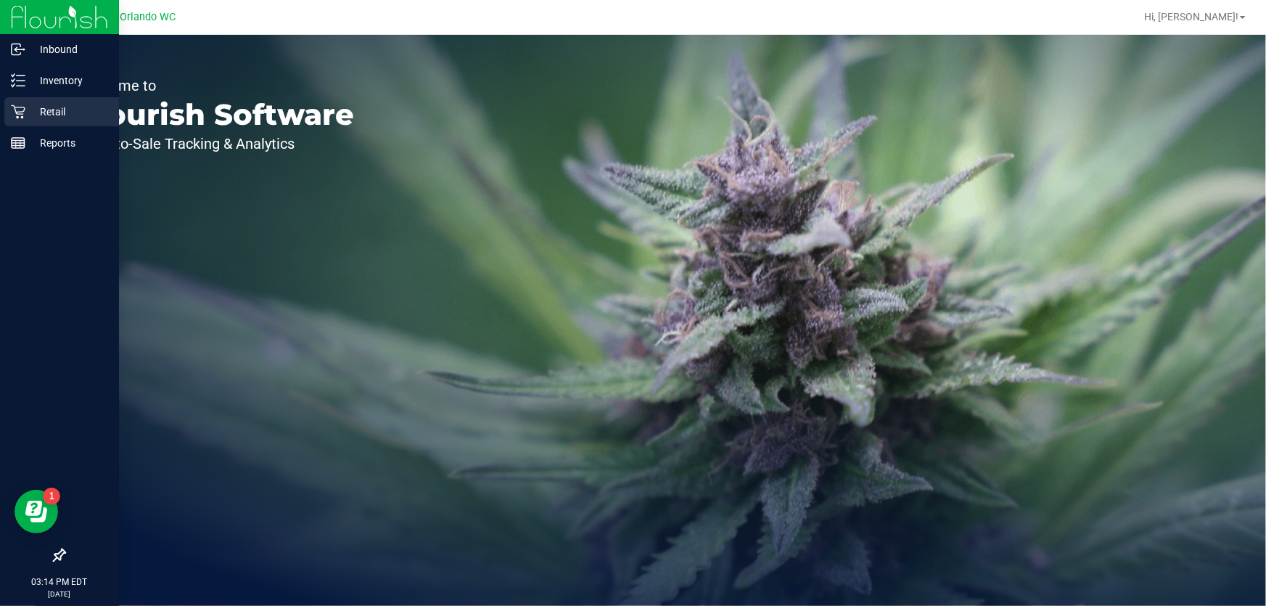
click at [23, 109] on icon at bounding box center [18, 111] width 15 height 15
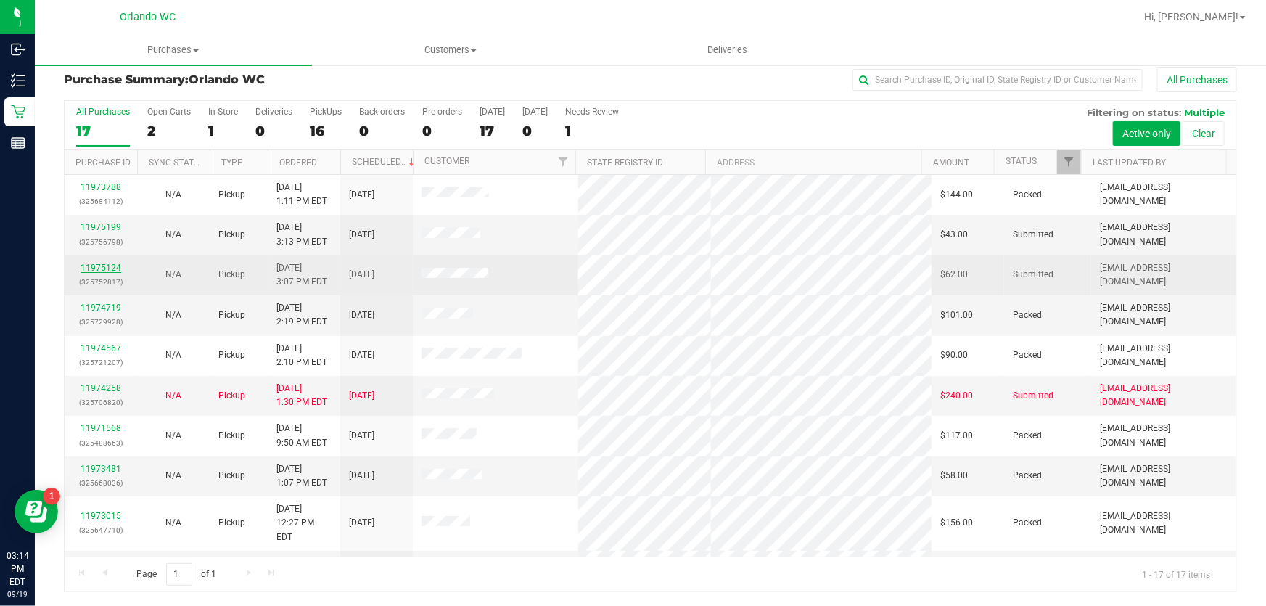
click at [111, 267] on link "11975124" at bounding box center [101, 268] width 41 height 10
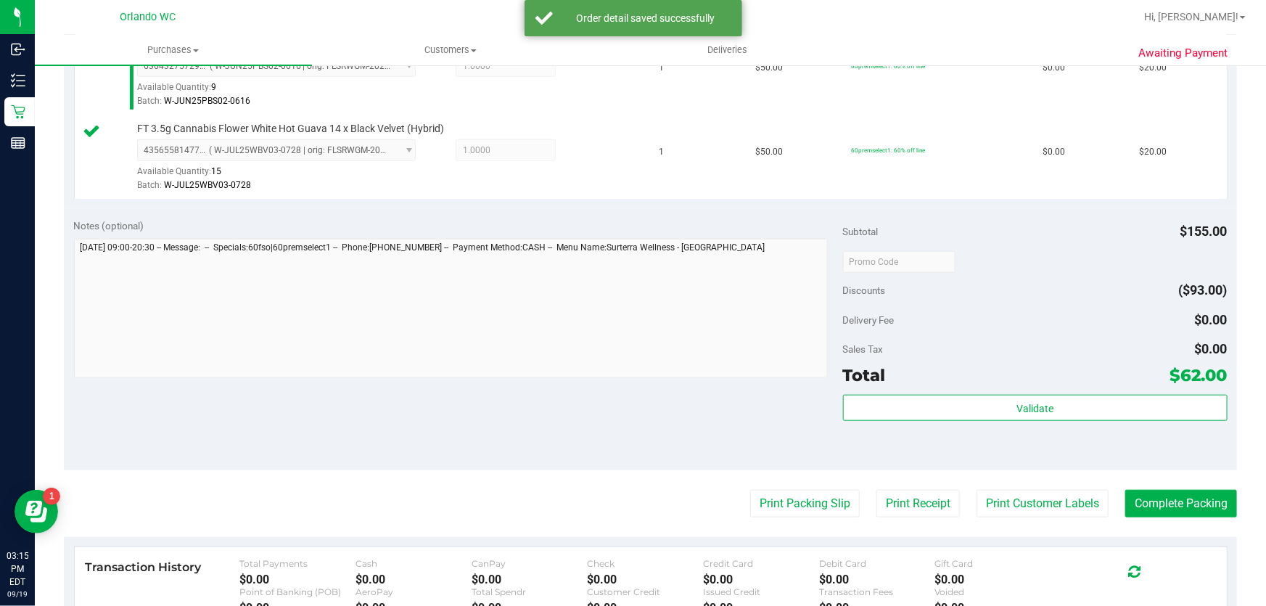
scroll to position [522, 0]
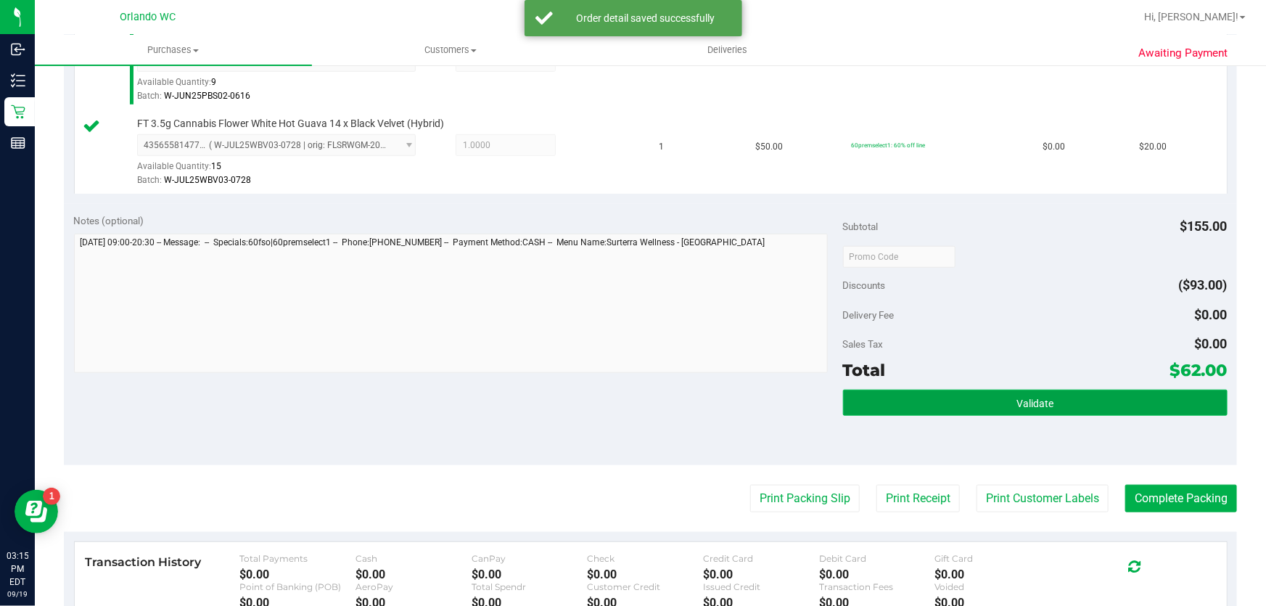
click at [980, 411] on button "Validate" at bounding box center [1035, 403] width 385 height 26
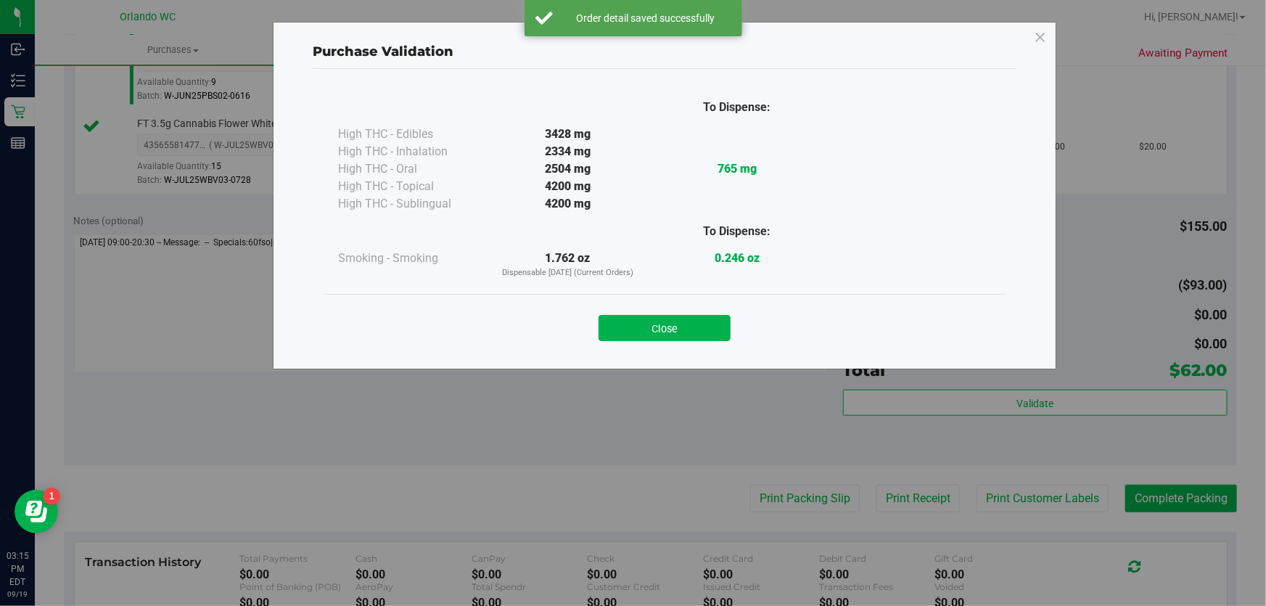
drag, startPoint x: 820, startPoint y: 501, endPoint x: 804, endPoint y: 495, distance: 17.0
click at [820, 501] on div "Purchase Validation To Dispense: High THC - Edibles 3428 mg" at bounding box center [638, 303] width 1277 height 606
click at [707, 328] on button "Close" at bounding box center [665, 328] width 132 height 26
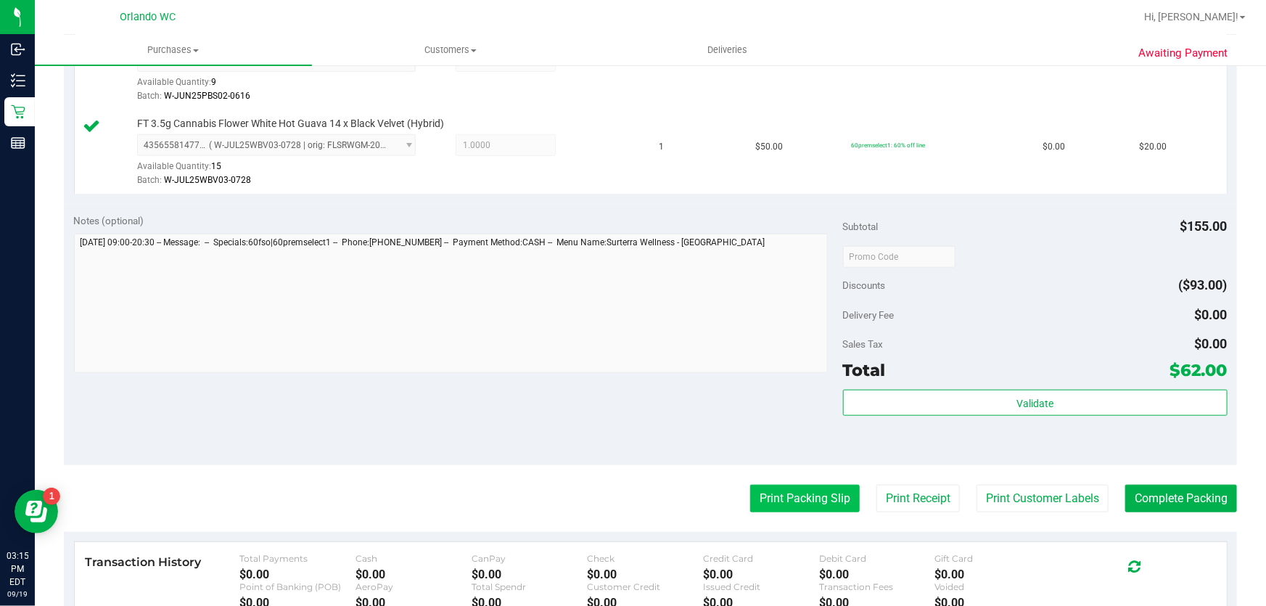
click at [801, 496] on button "Print Packing Slip" at bounding box center [805, 499] width 110 height 28
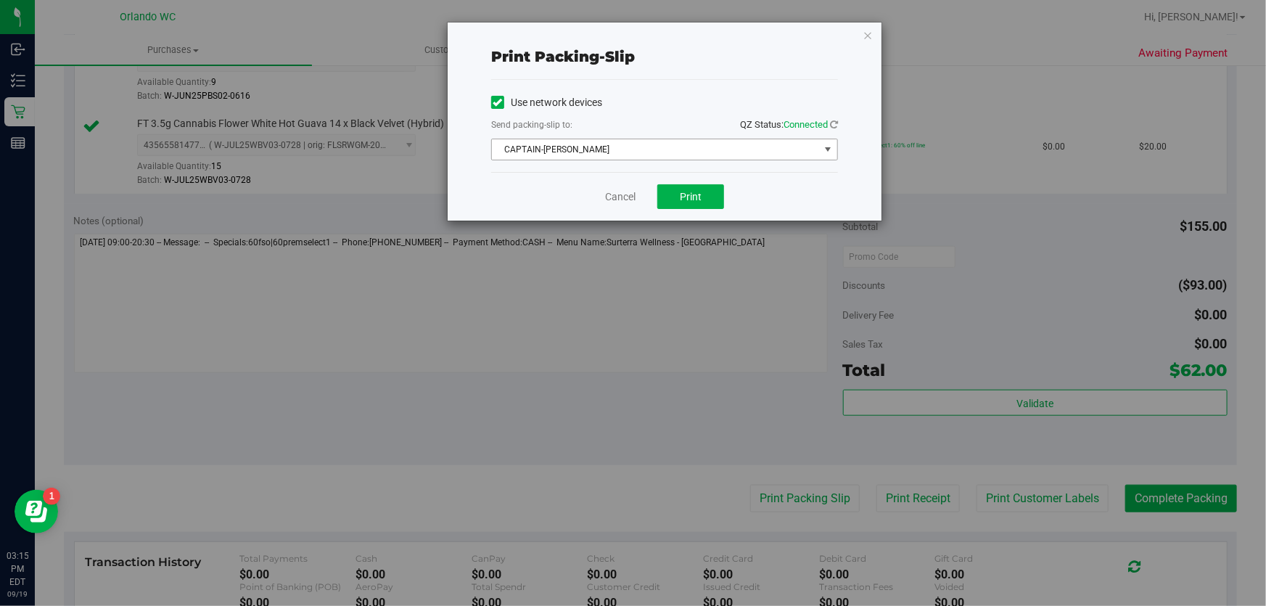
click at [594, 145] on span "CAPTAIN-KANGA" at bounding box center [655, 149] width 327 height 20
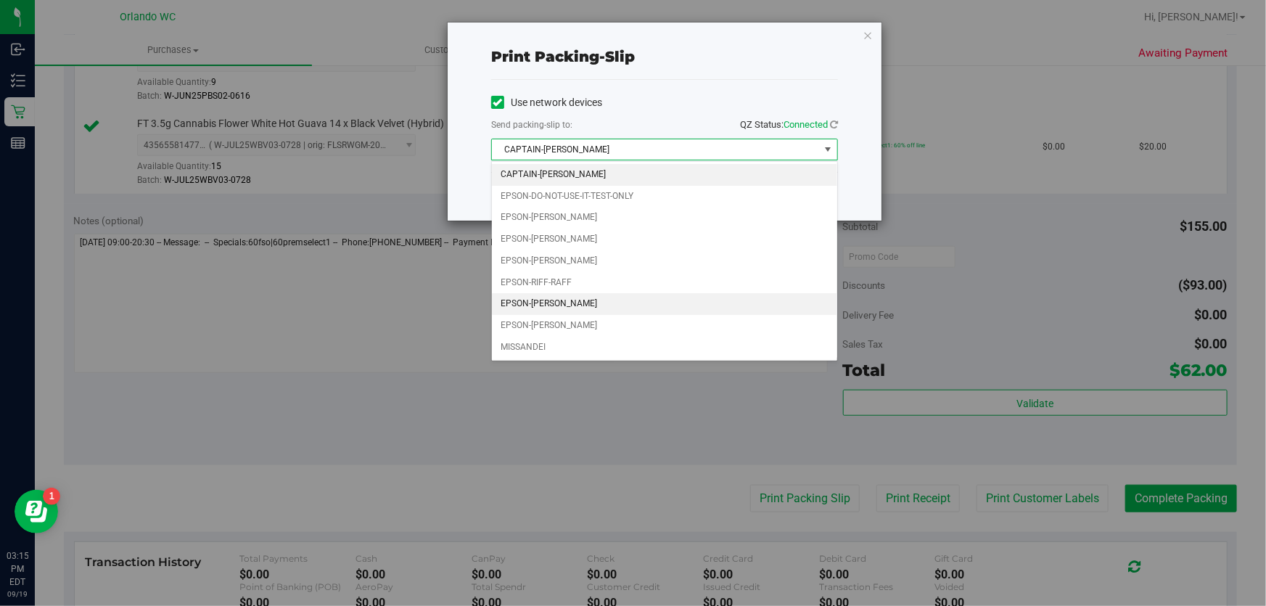
click at [602, 301] on li "EPSON-RODNEY-ATKINS" at bounding box center [664, 304] width 345 height 22
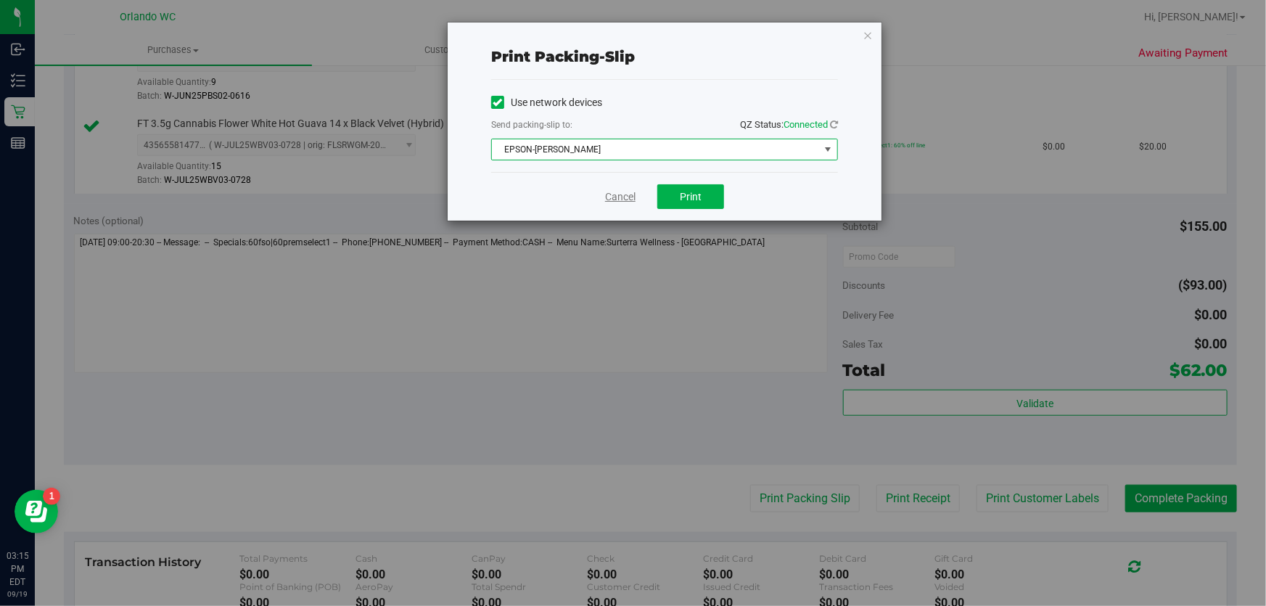
click at [625, 198] on link "Cancel" at bounding box center [620, 196] width 30 height 15
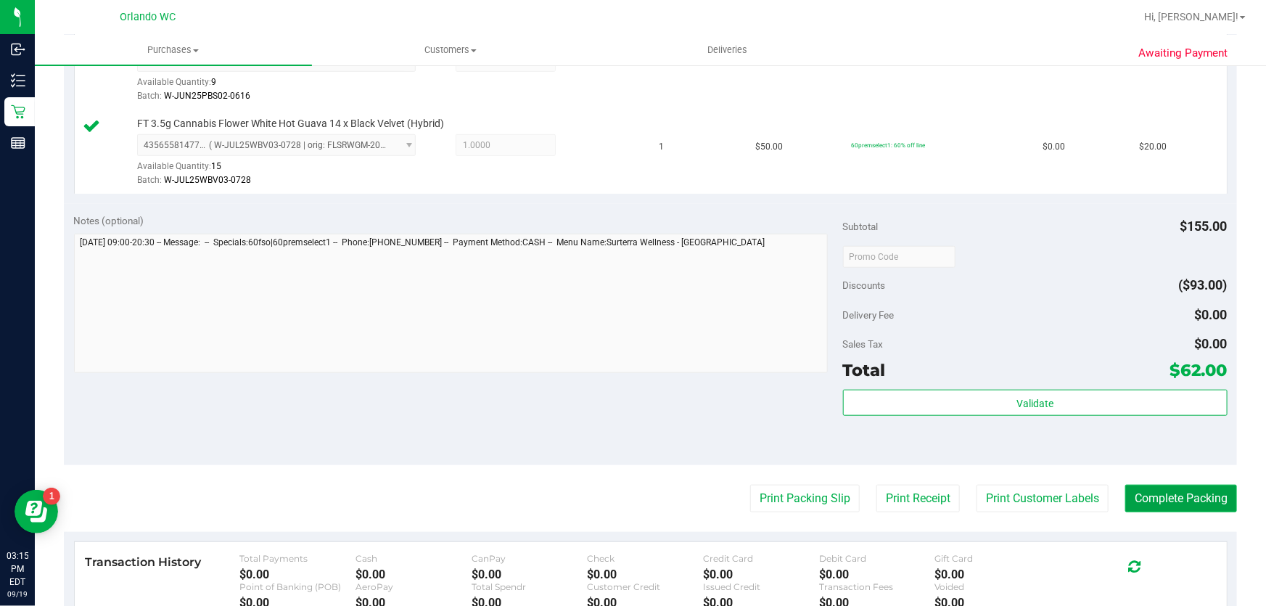
click at [1144, 496] on button "Complete Packing" at bounding box center [1181, 499] width 112 height 28
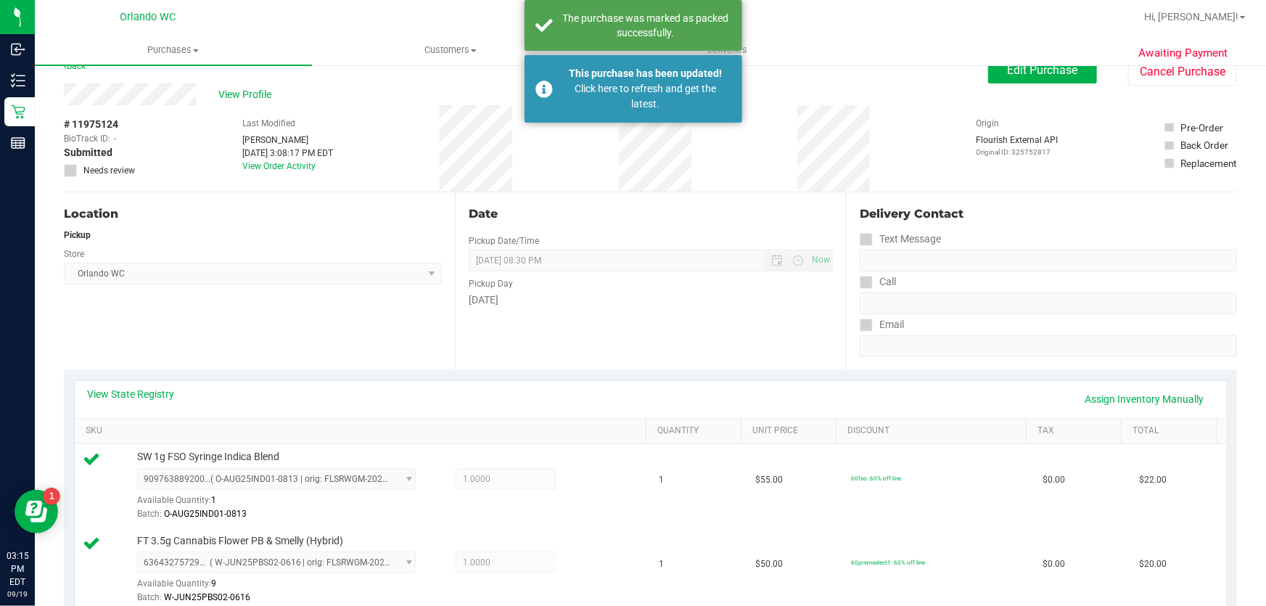
scroll to position [0, 0]
